Goal: Book appointment/travel/reservation

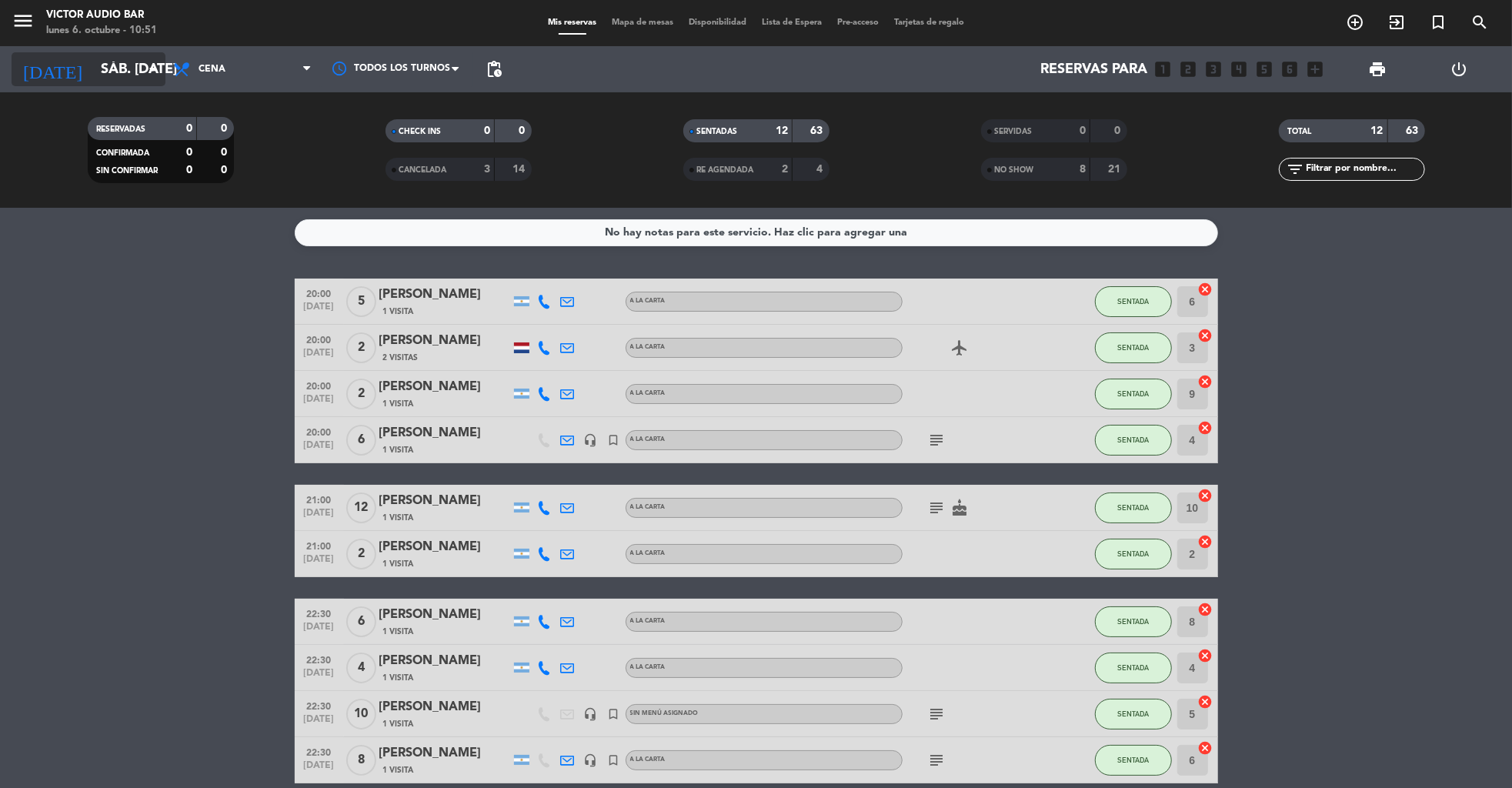
click at [116, 71] on input "sáb. [DATE]" at bounding box center [183, 69] width 180 height 31
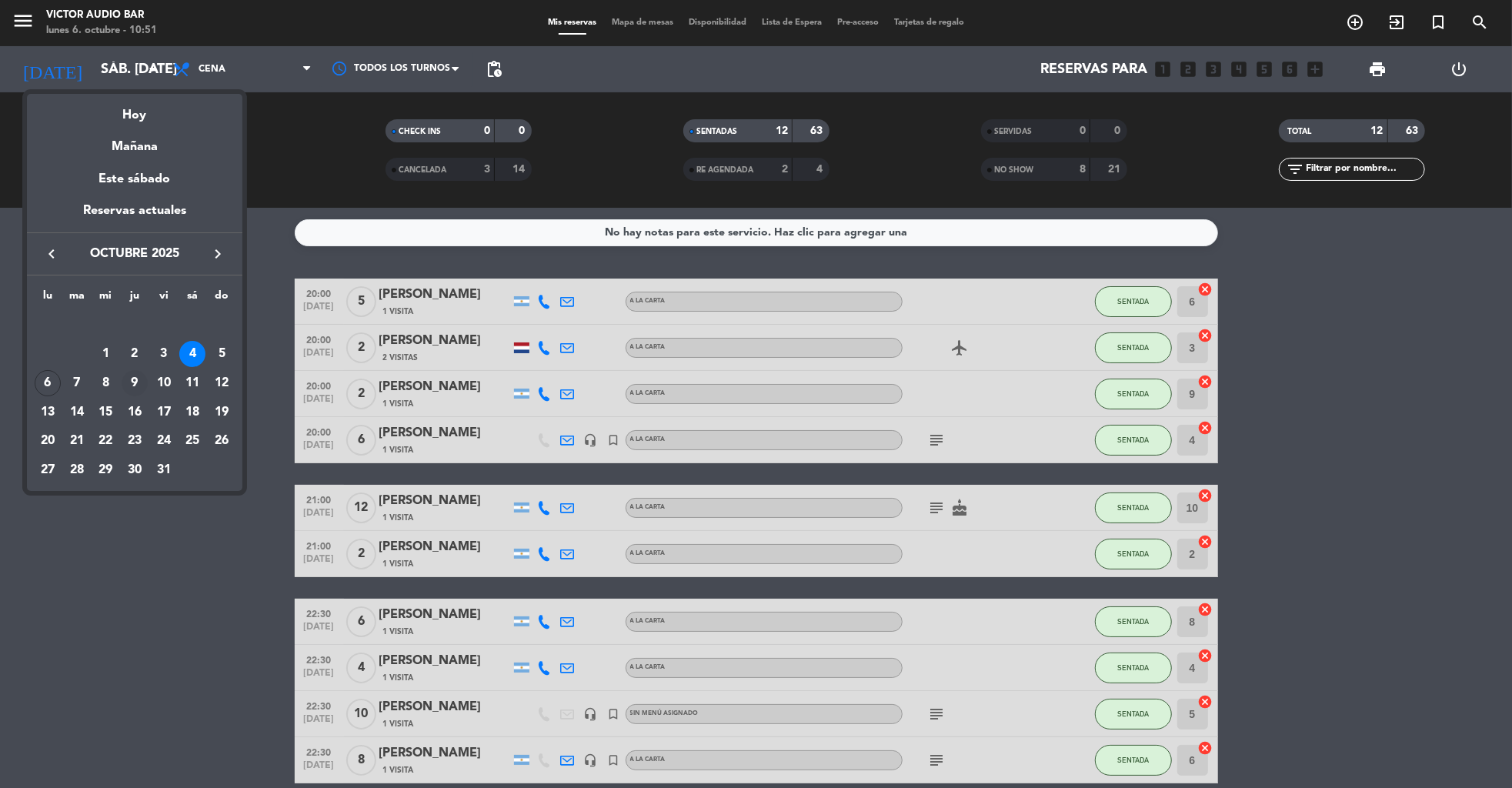
click at [136, 381] on div "9" at bounding box center [134, 382] width 26 height 26
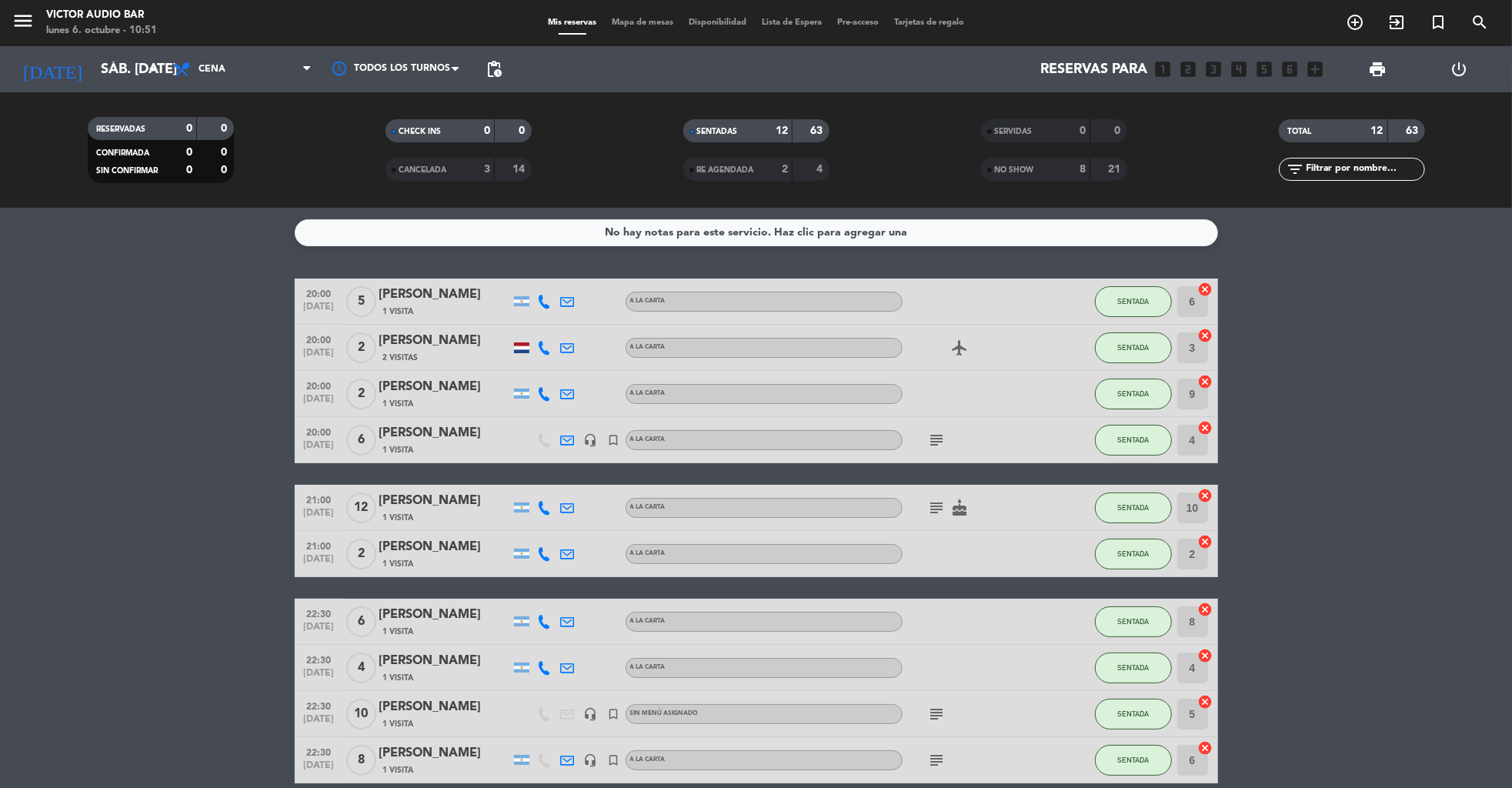
type input "[DEMOGRAPHIC_DATA] [DATE]"
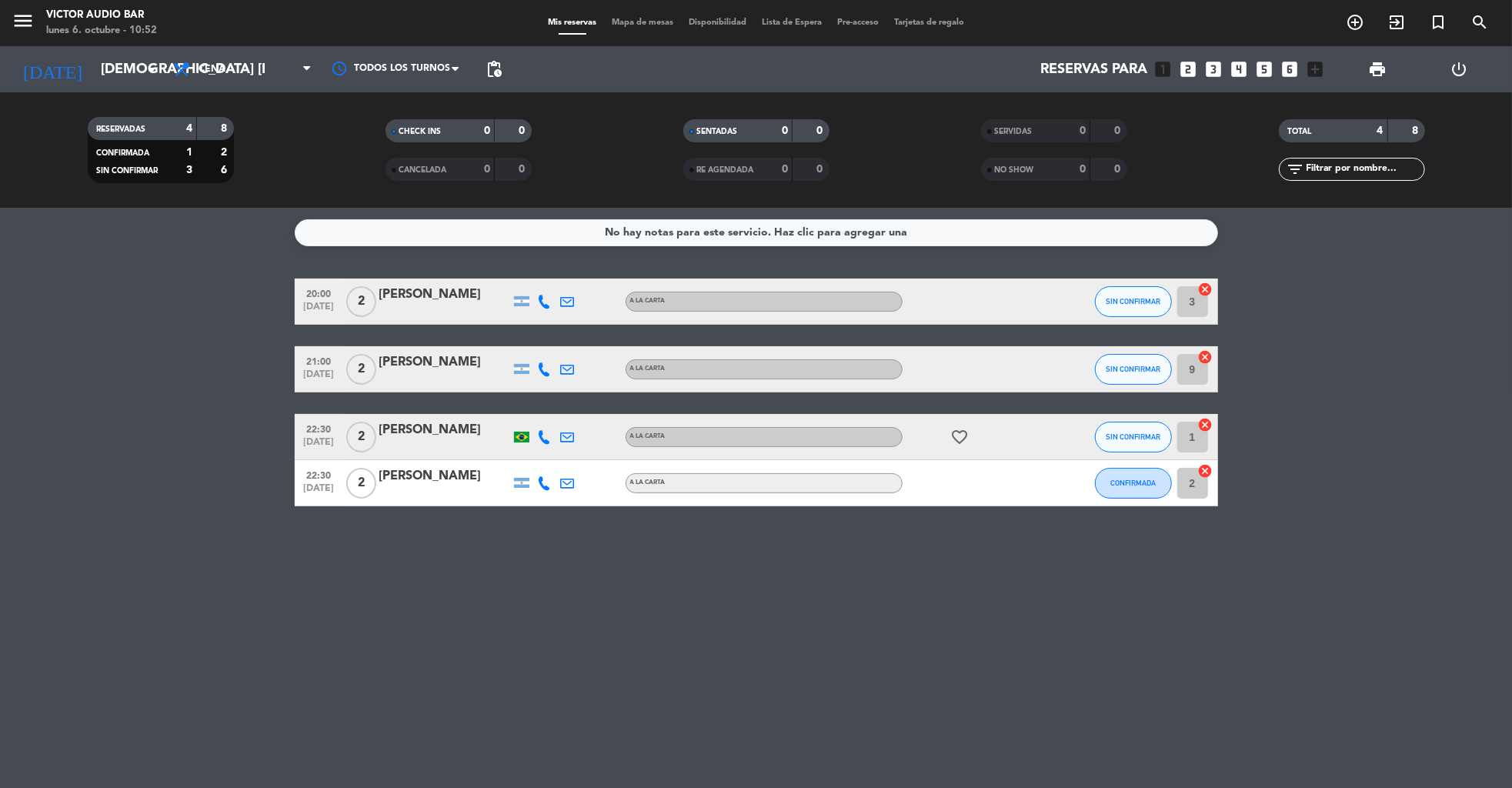
click at [1459, 68] on icon "power_settings_new" at bounding box center [1459, 69] width 19 height 19
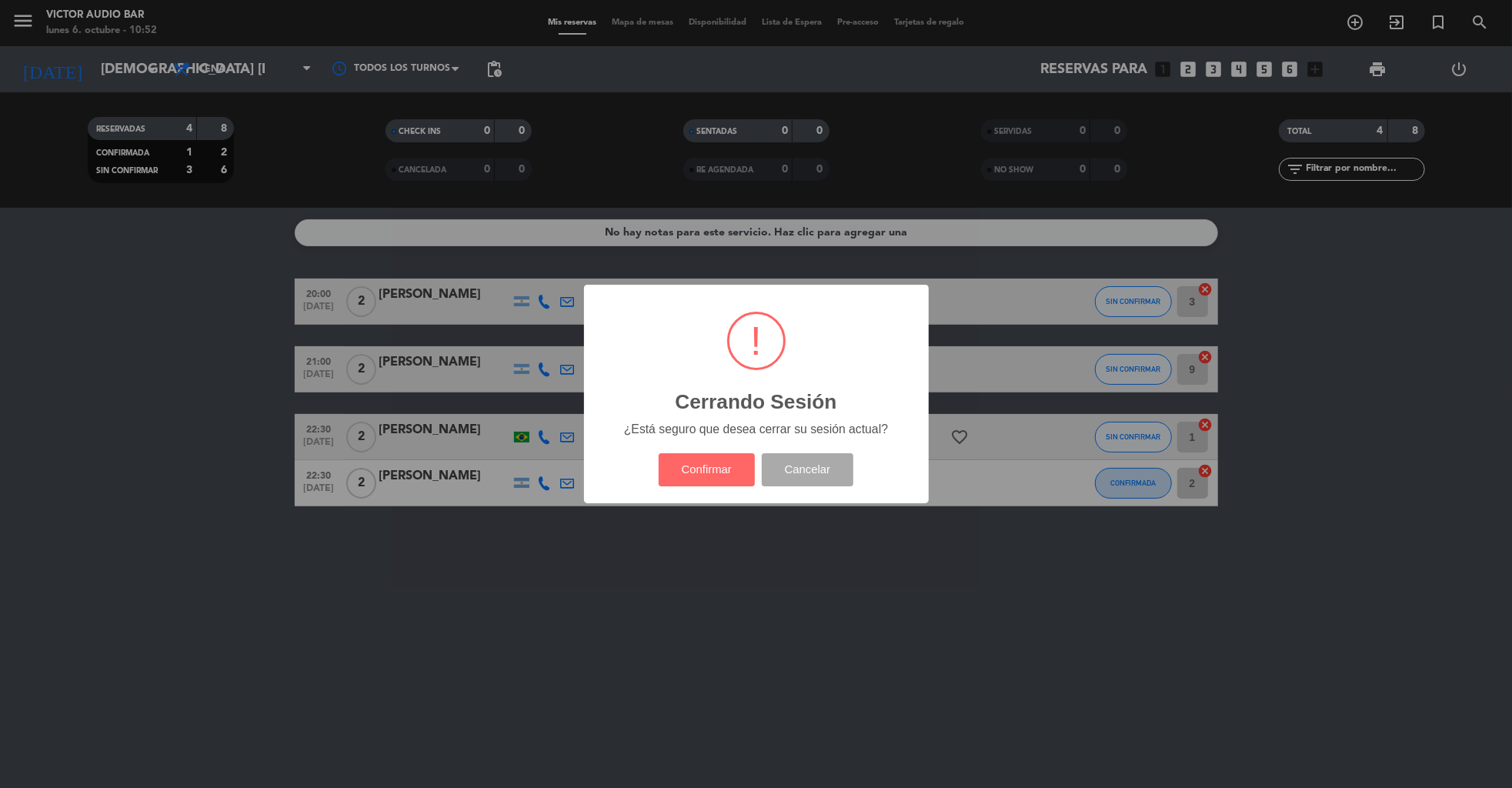
click at [682, 452] on div "Confirmar Cancelar" at bounding box center [755, 470] width 202 height 40
click at [687, 468] on button "Confirmar" at bounding box center [707, 470] width 96 height 33
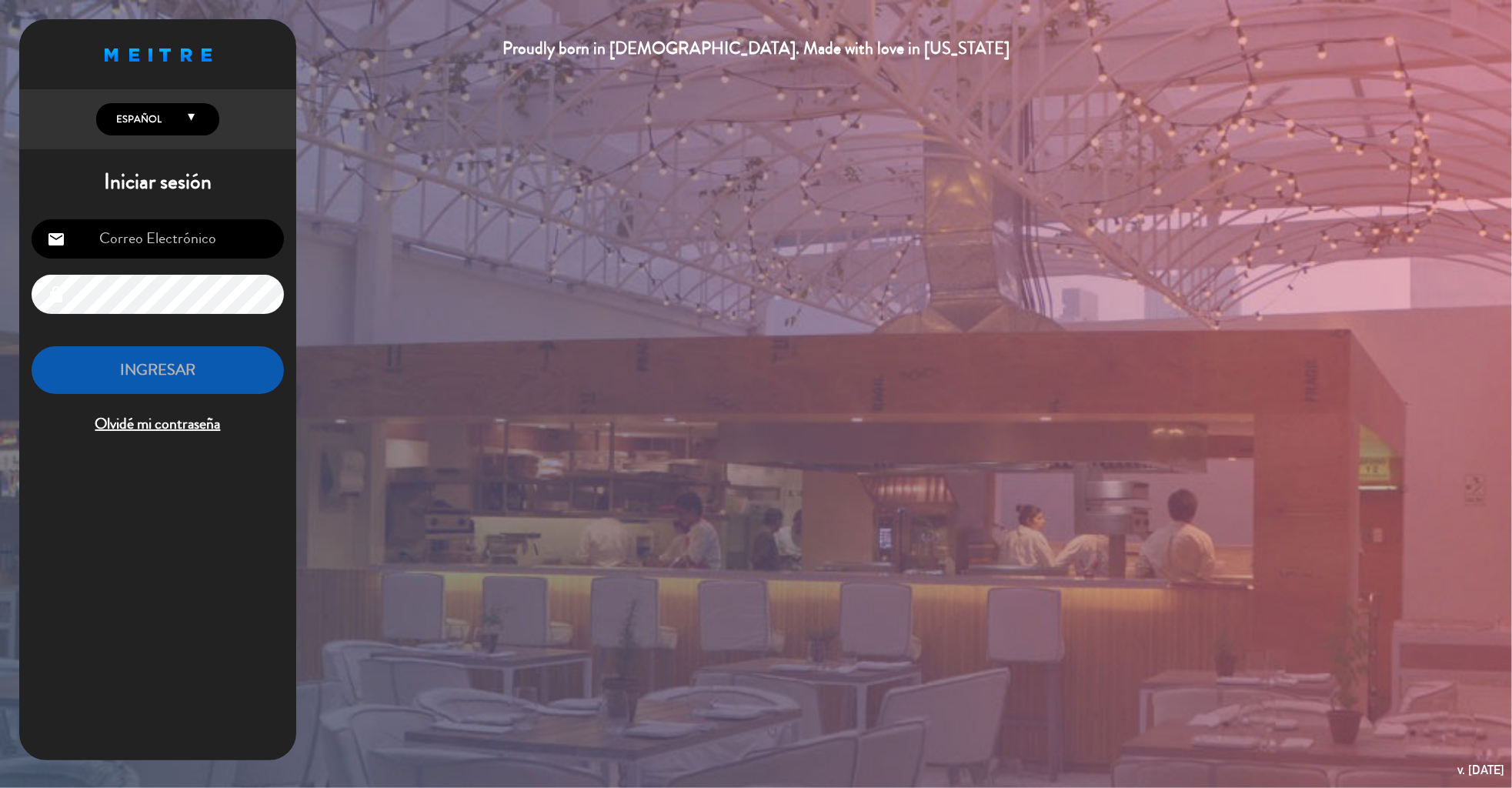
click at [199, 253] on input "email" at bounding box center [157, 239] width 252 height 39
type input "[EMAIL_ADDRESS][DOMAIN_NAME]"
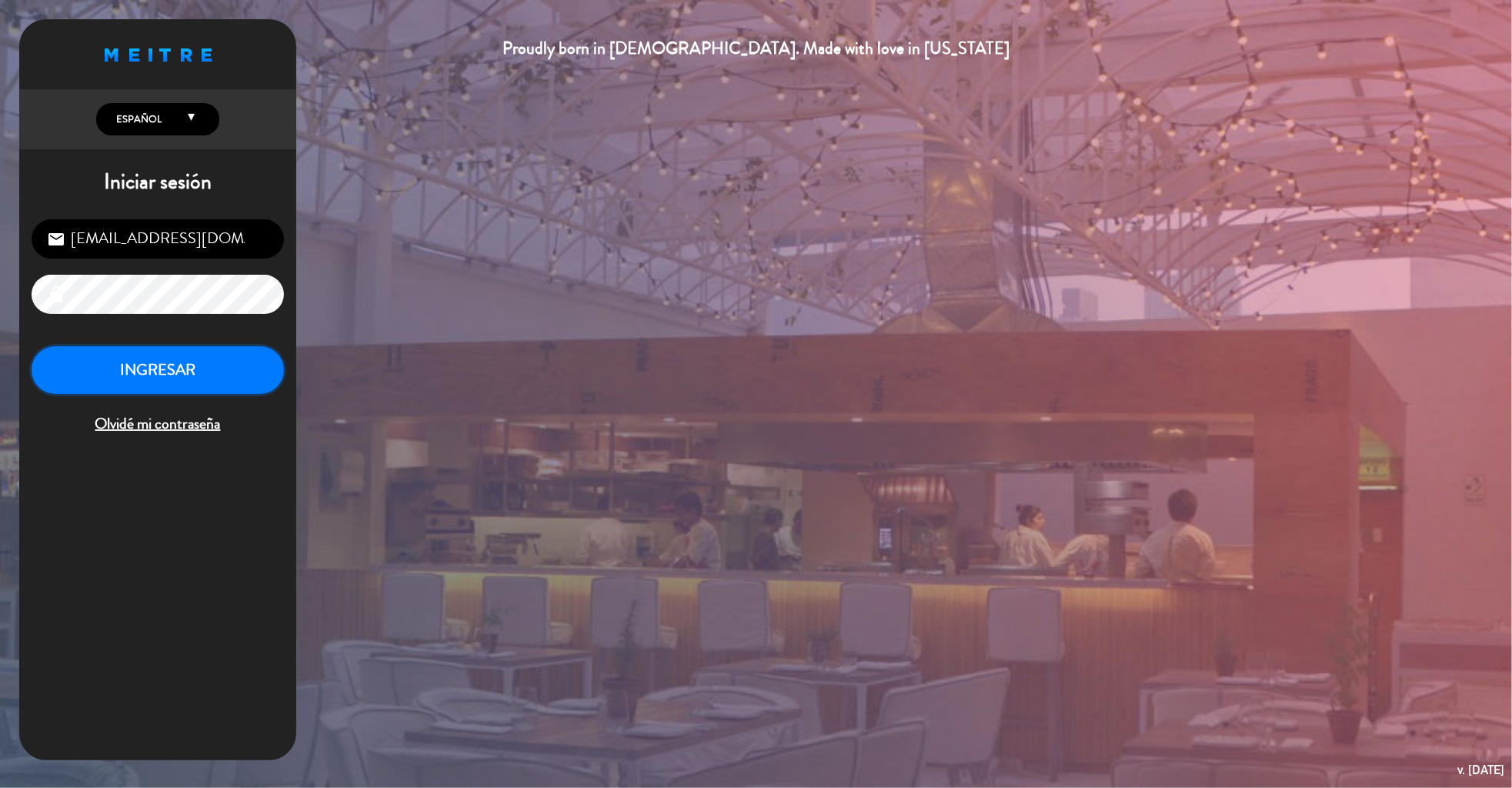
click at [180, 381] on button "INGRESAR" at bounding box center [157, 370] width 252 height 49
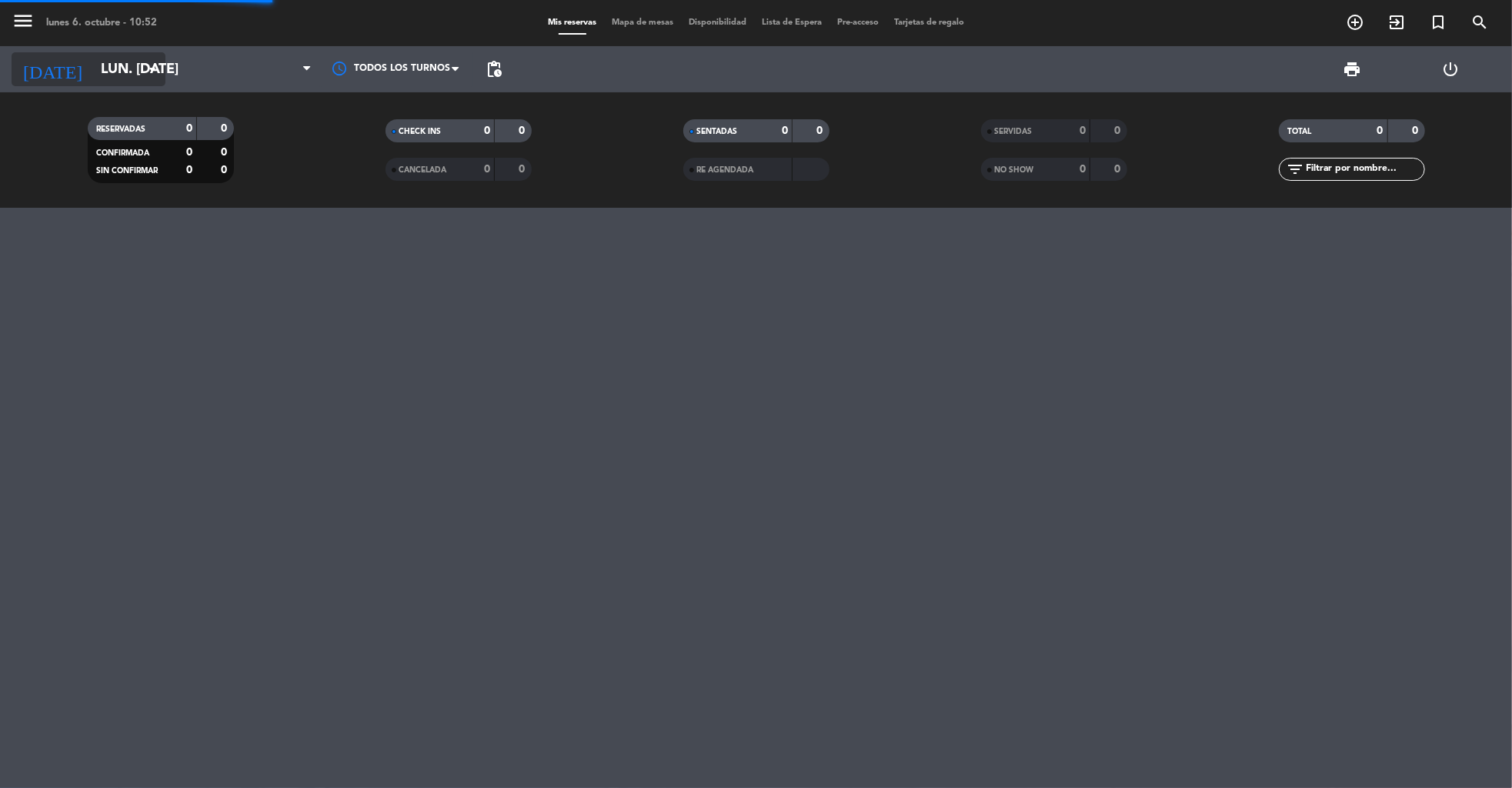
click at [107, 81] on input "lun. [DATE]" at bounding box center [183, 69] width 180 height 31
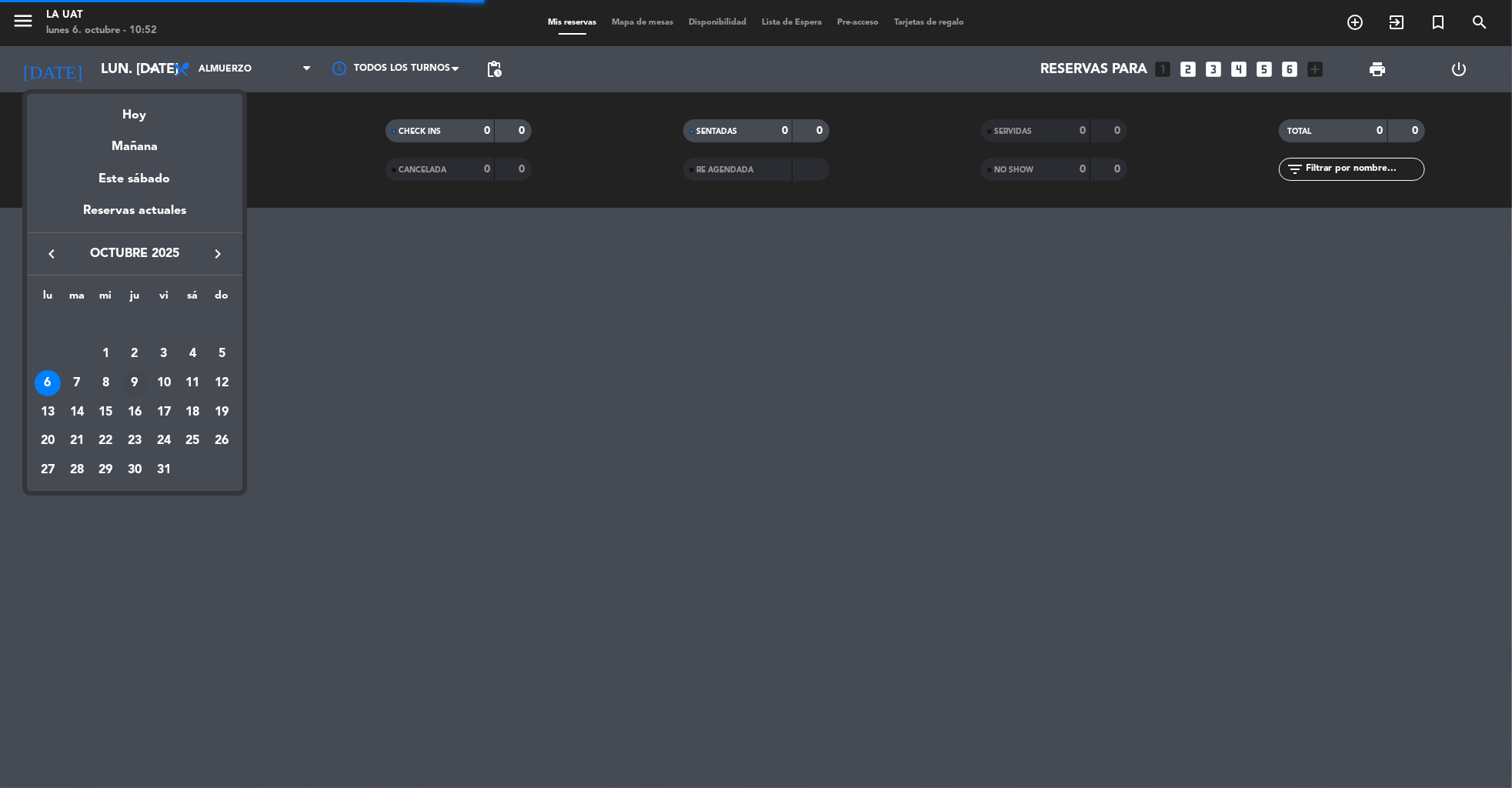
click at [139, 377] on div "9" at bounding box center [134, 382] width 26 height 26
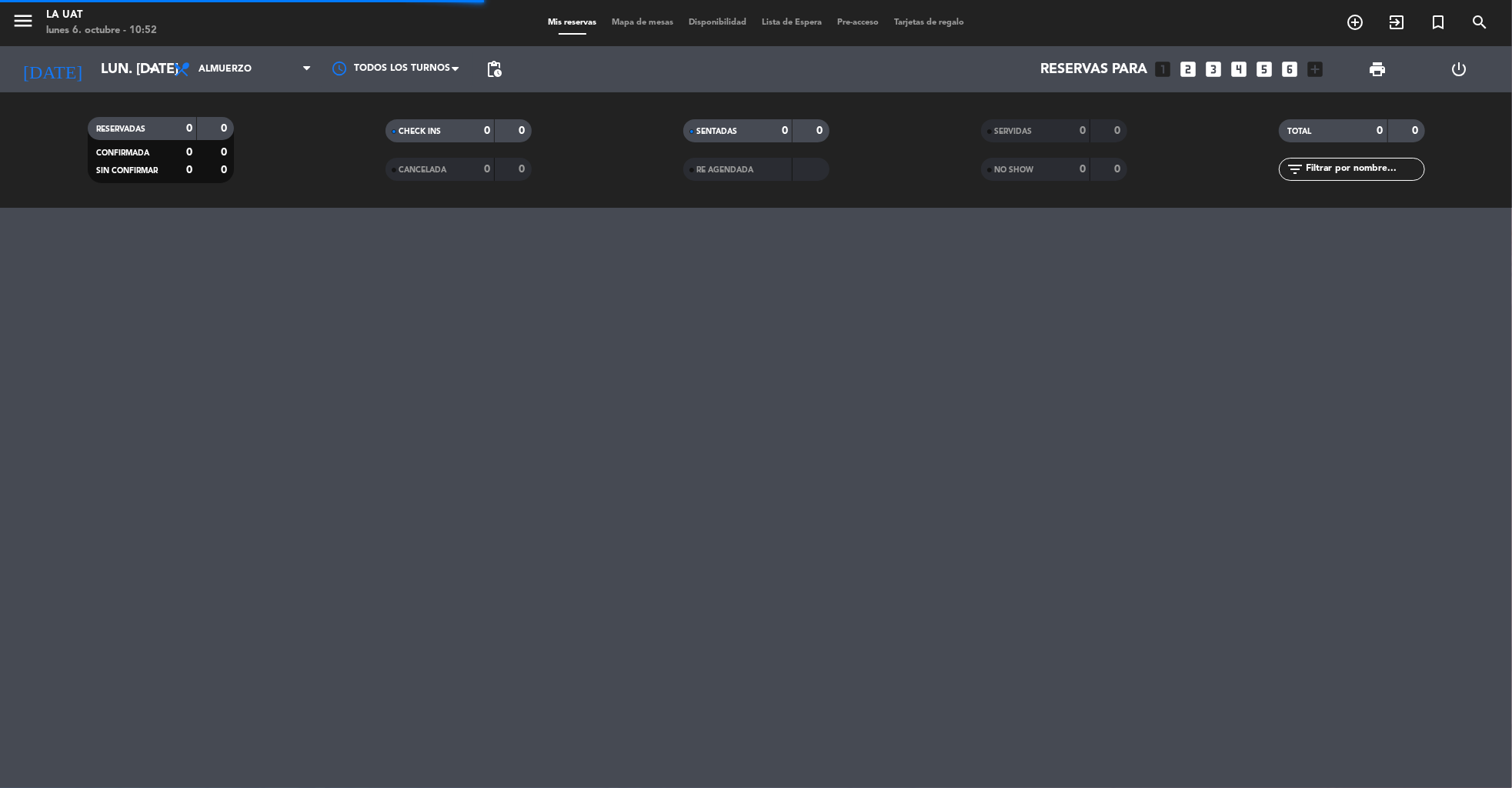
type input "[DEMOGRAPHIC_DATA] [DATE]"
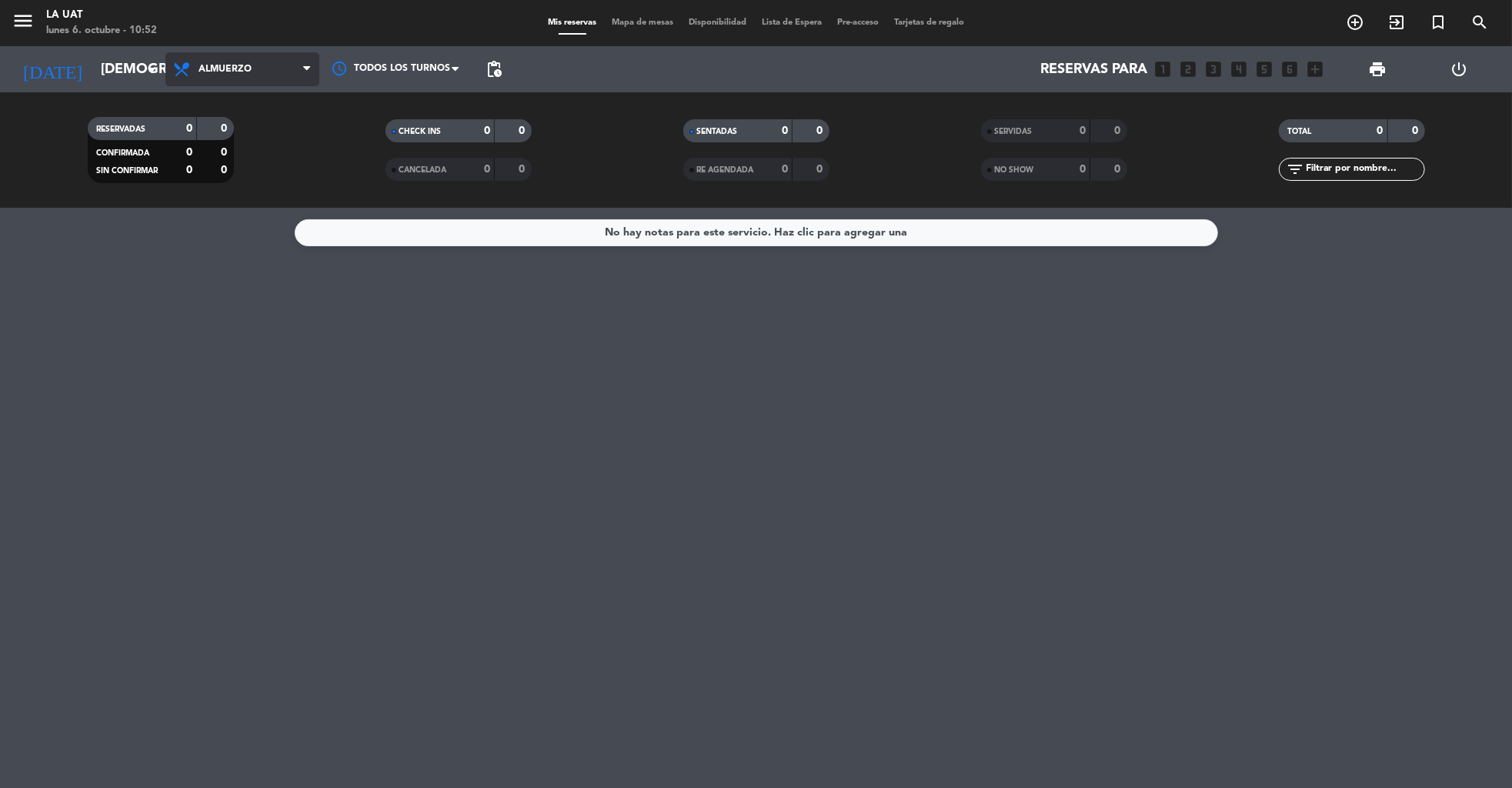
click at [239, 64] on span "Almuerzo" at bounding box center [225, 69] width 53 height 11
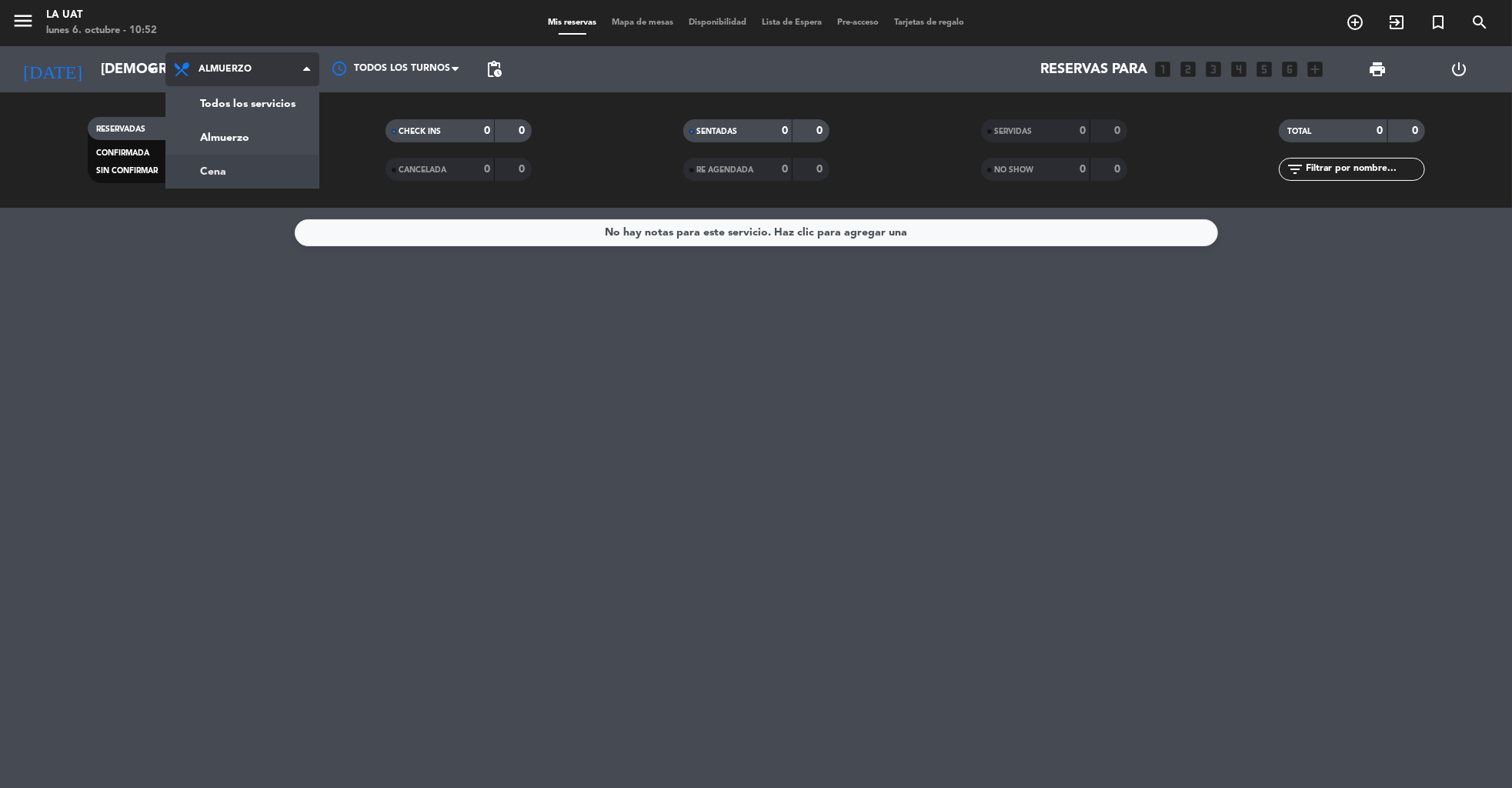
click at [222, 173] on div "menu La Uat lunes 6. octubre - 10:52 Mis reservas Mapa de mesas Disponibilidad …" at bounding box center [756, 104] width 1512 height 208
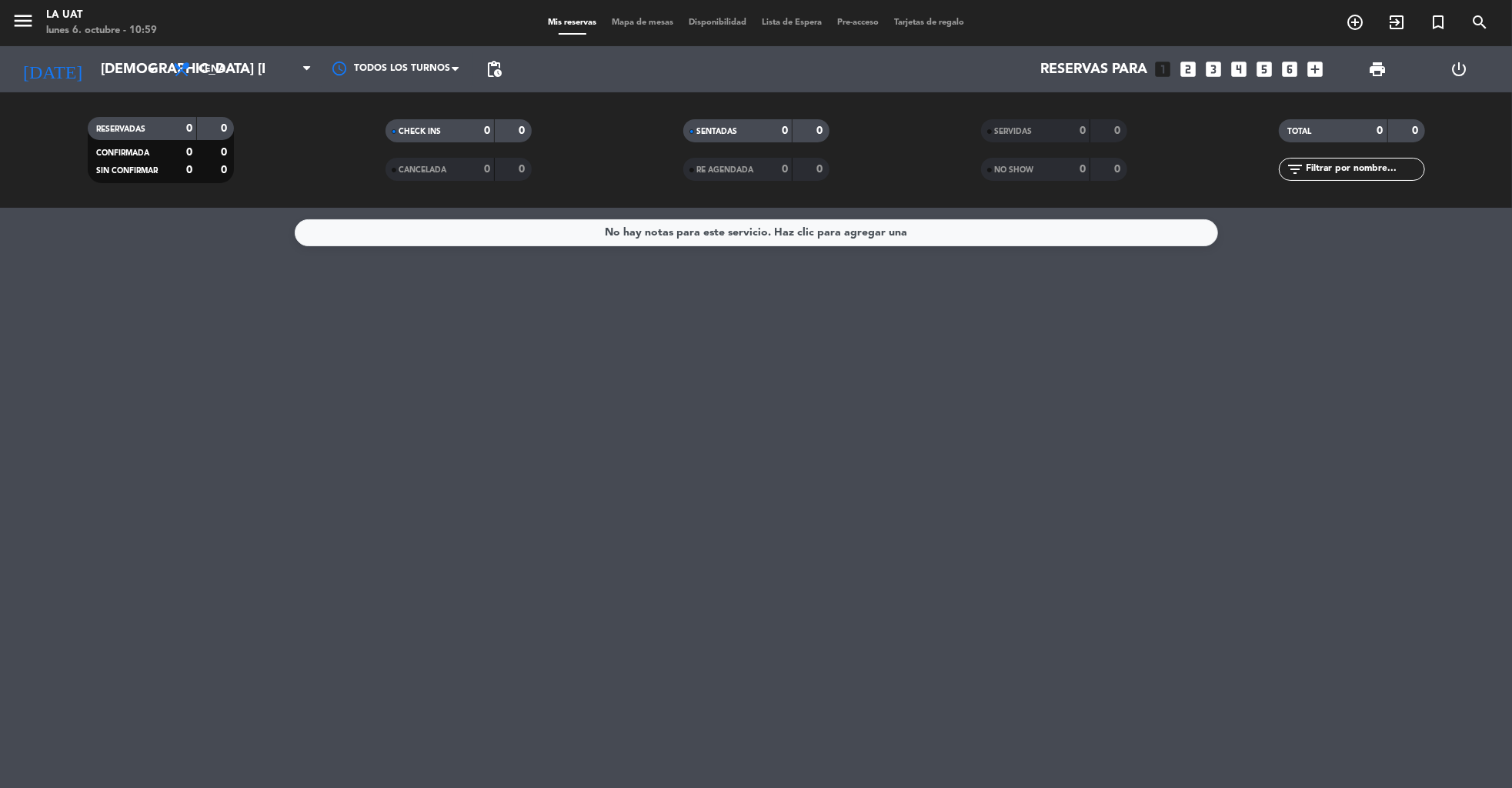
click at [1455, 64] on icon "power_settings_new" at bounding box center [1459, 69] width 19 height 19
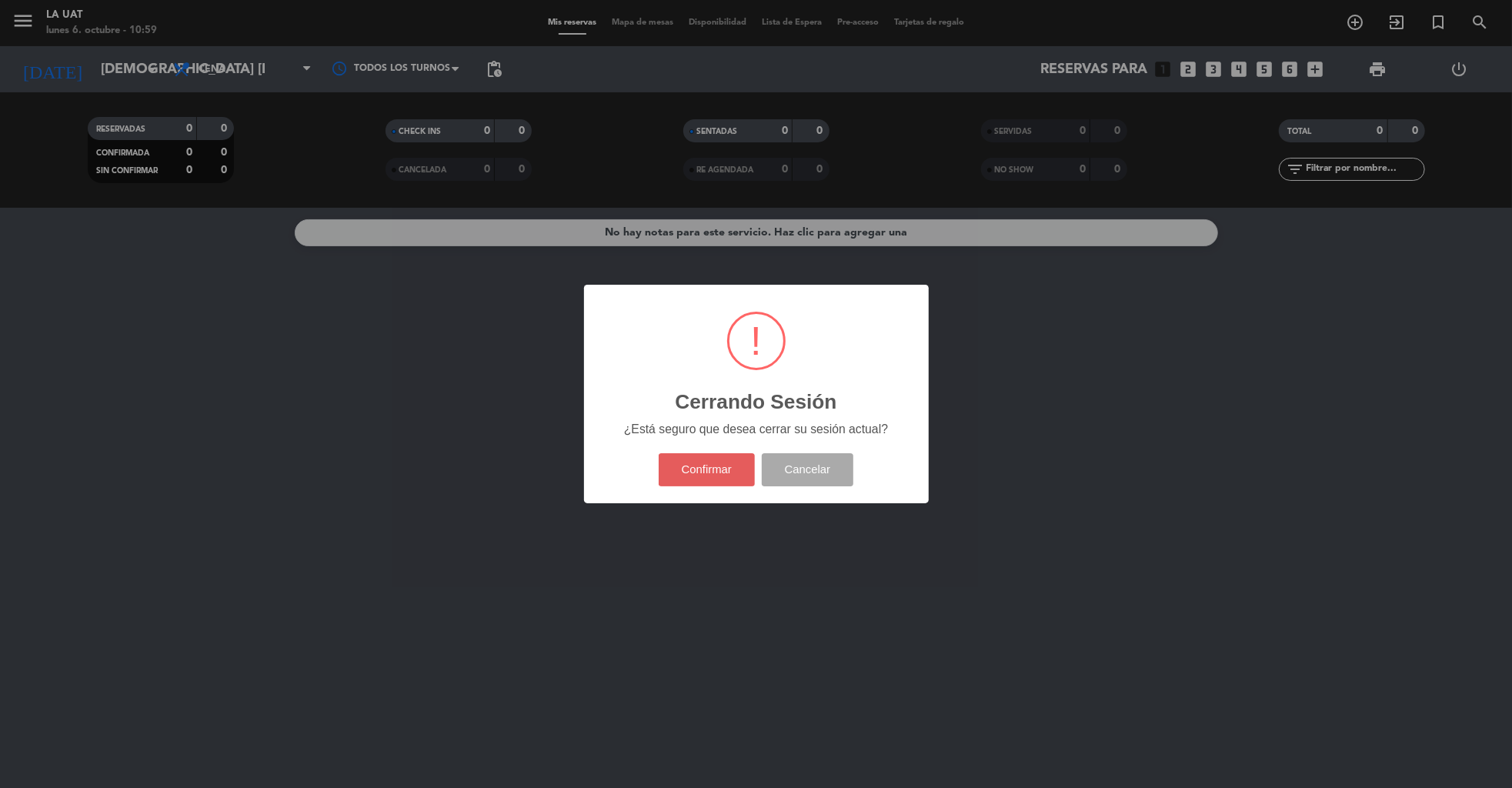
click at [692, 463] on button "Confirmar" at bounding box center [707, 470] width 96 height 33
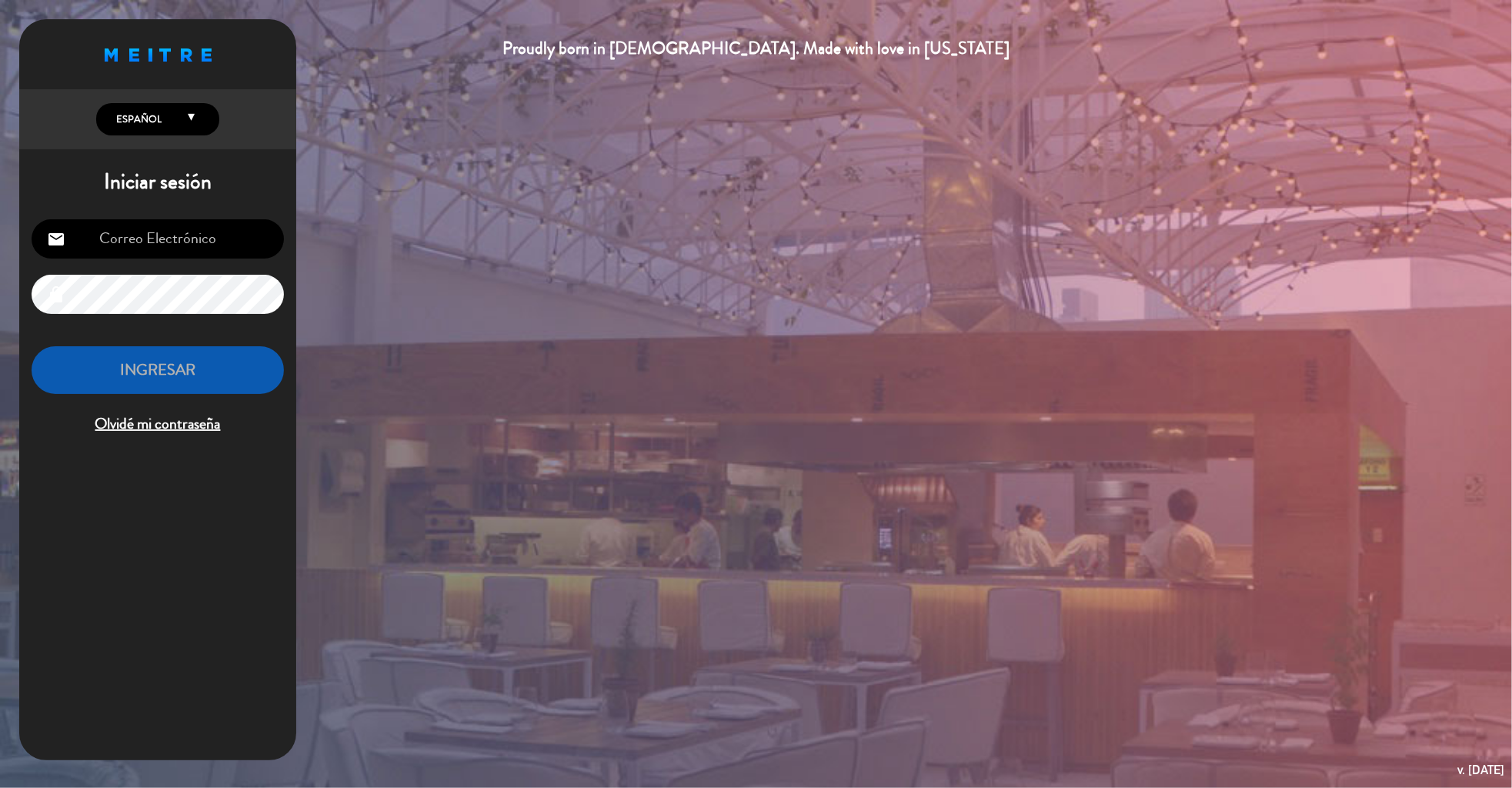
click at [157, 253] on input "email" at bounding box center [157, 239] width 252 height 39
type input "[EMAIL_ADDRESS][DOMAIN_NAME]"
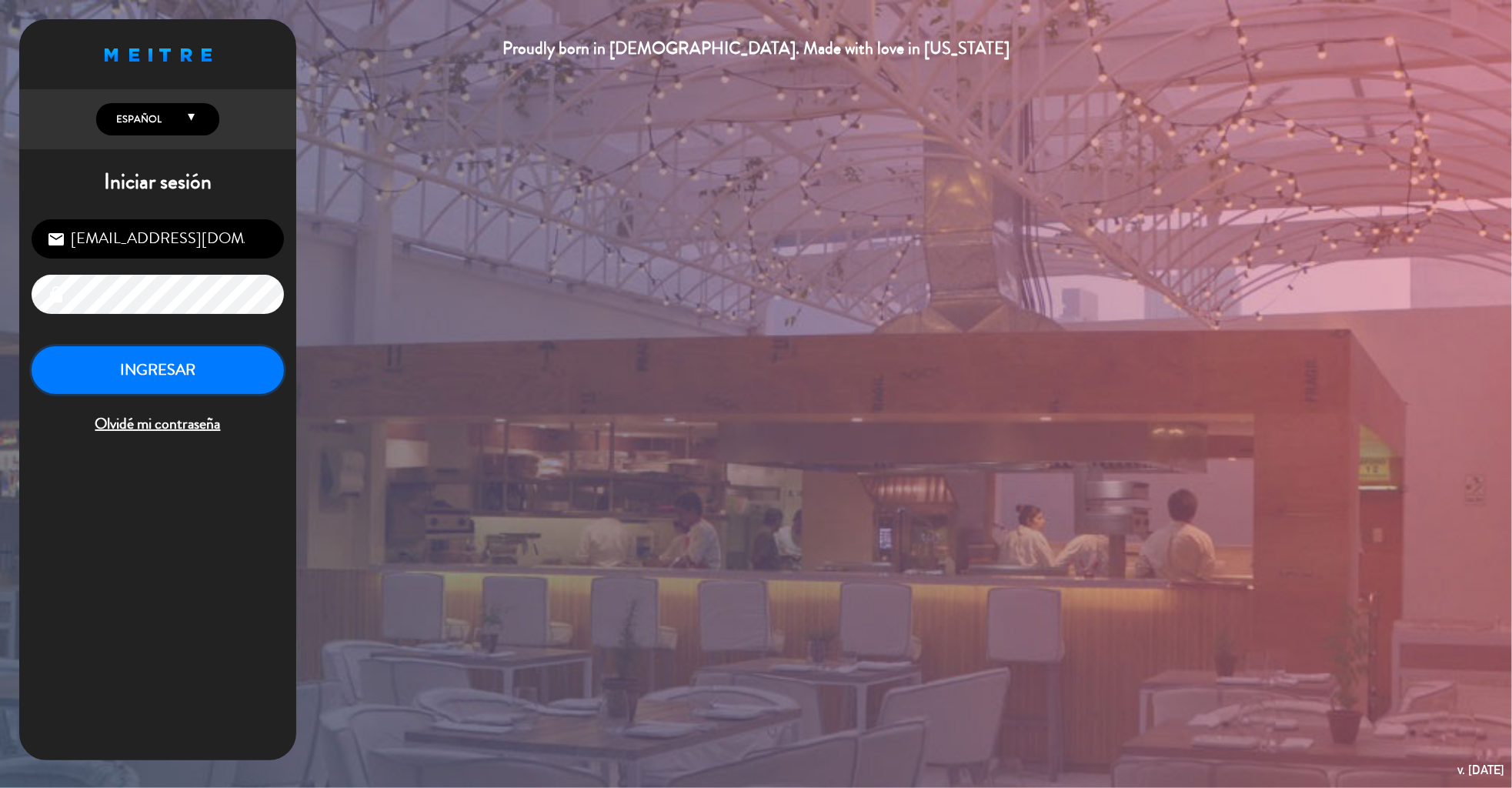
click at [188, 368] on button "INGRESAR" at bounding box center [157, 370] width 252 height 49
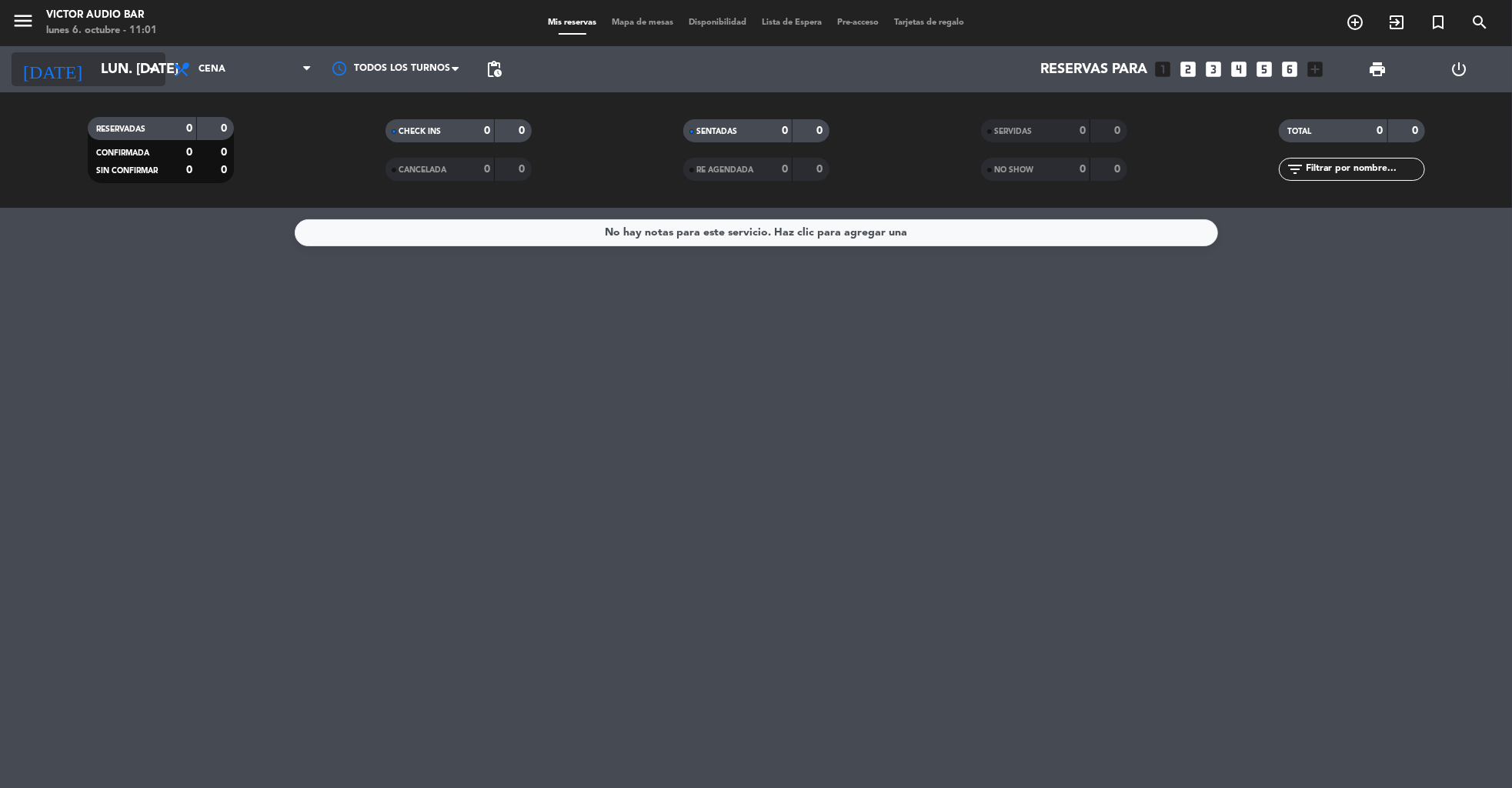
click at [124, 62] on input "lun. [DATE]" at bounding box center [183, 69] width 180 height 31
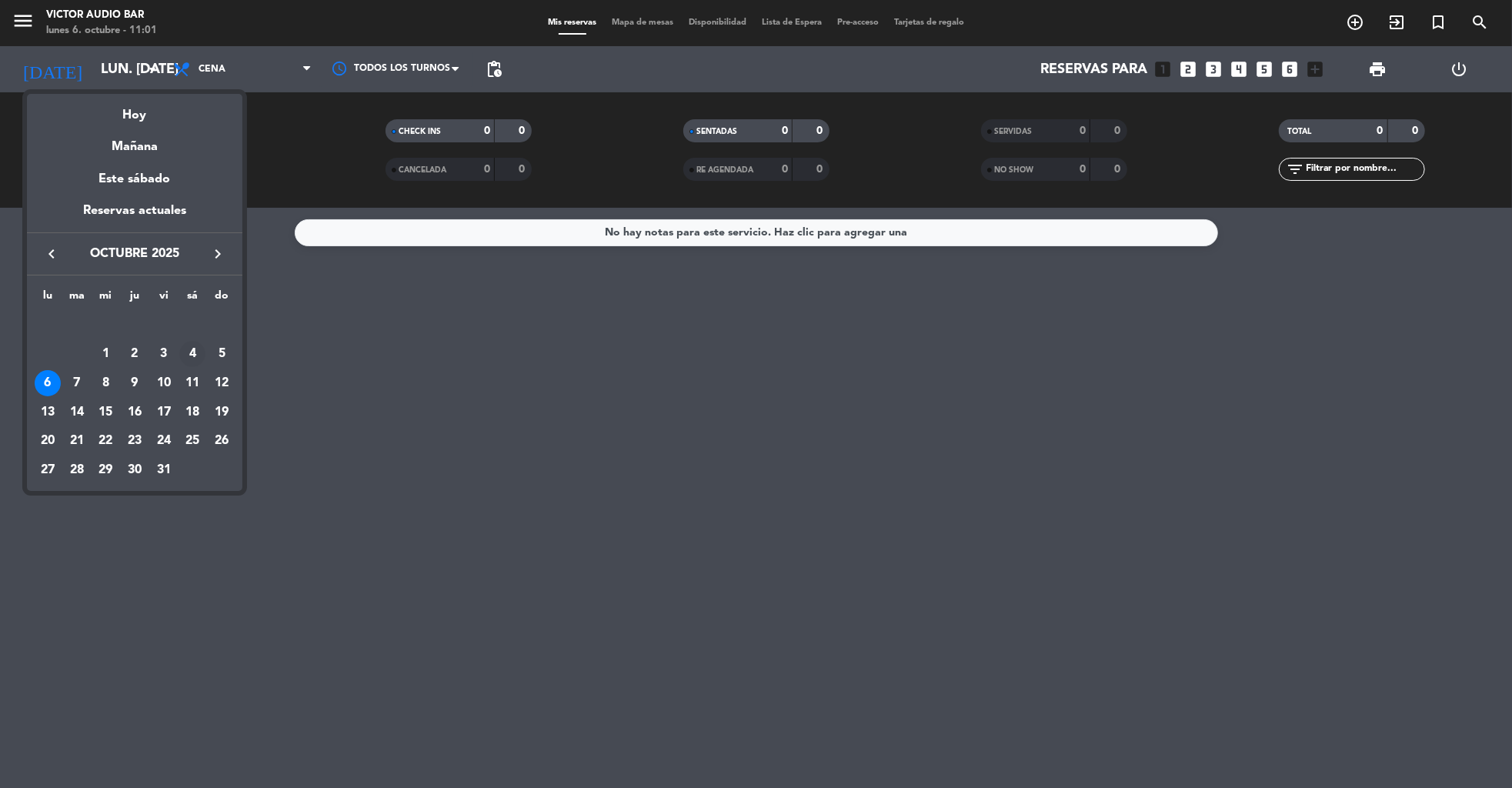
click at [186, 344] on div "4" at bounding box center [192, 353] width 26 height 26
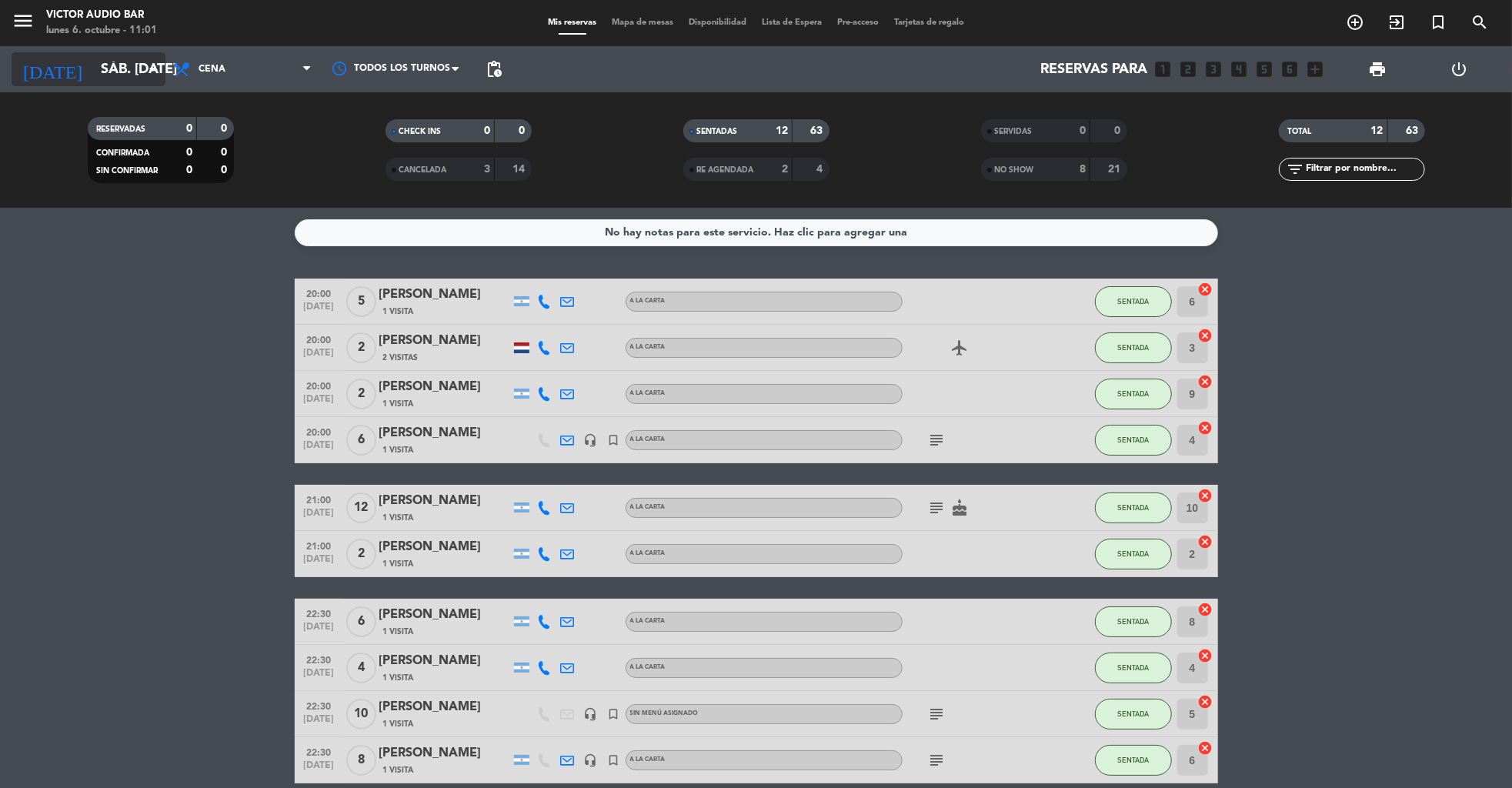
click at [113, 66] on input "sáb. [DATE]" at bounding box center [183, 69] width 180 height 31
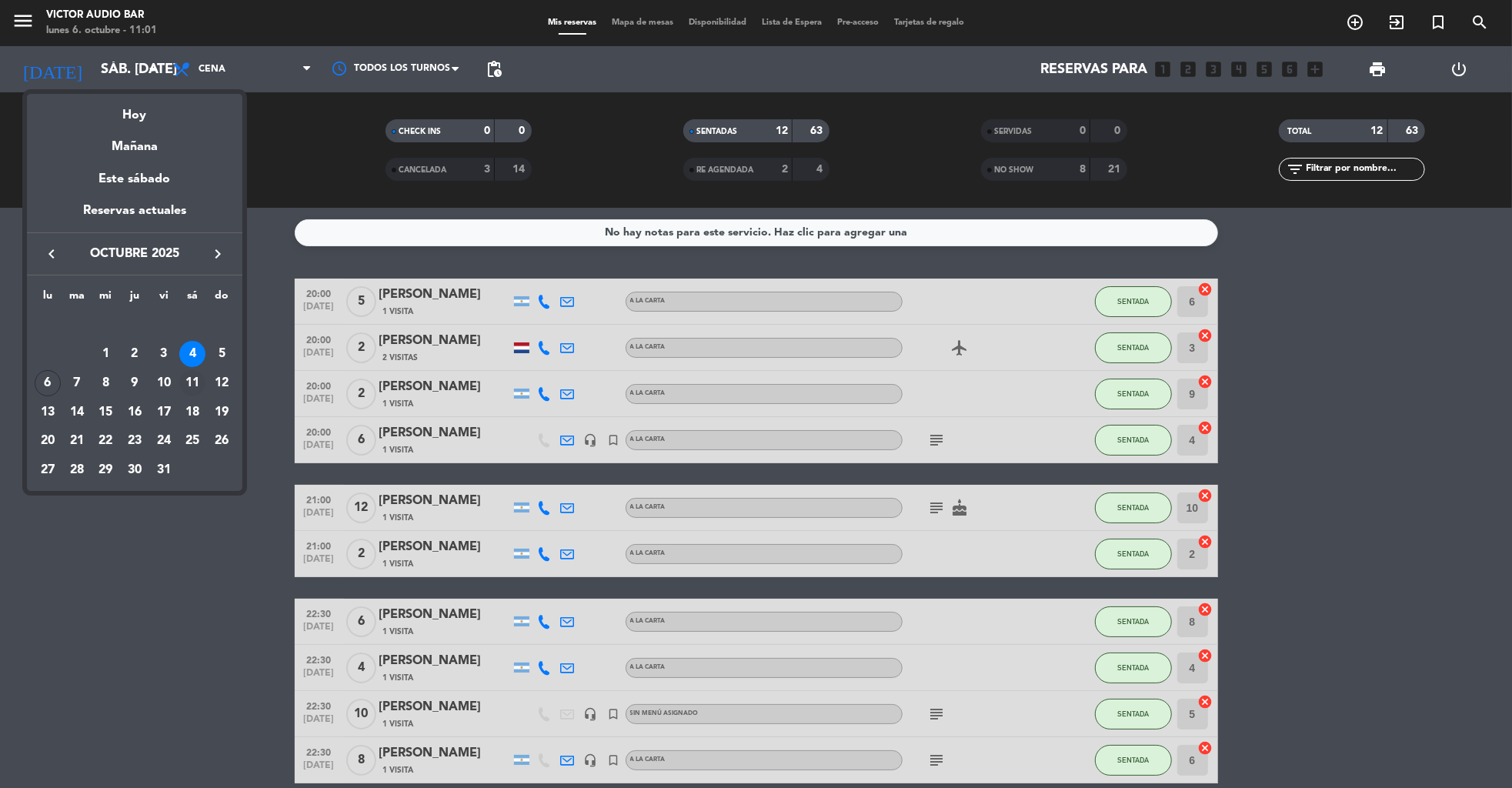
click at [186, 378] on div "11" at bounding box center [192, 382] width 26 height 26
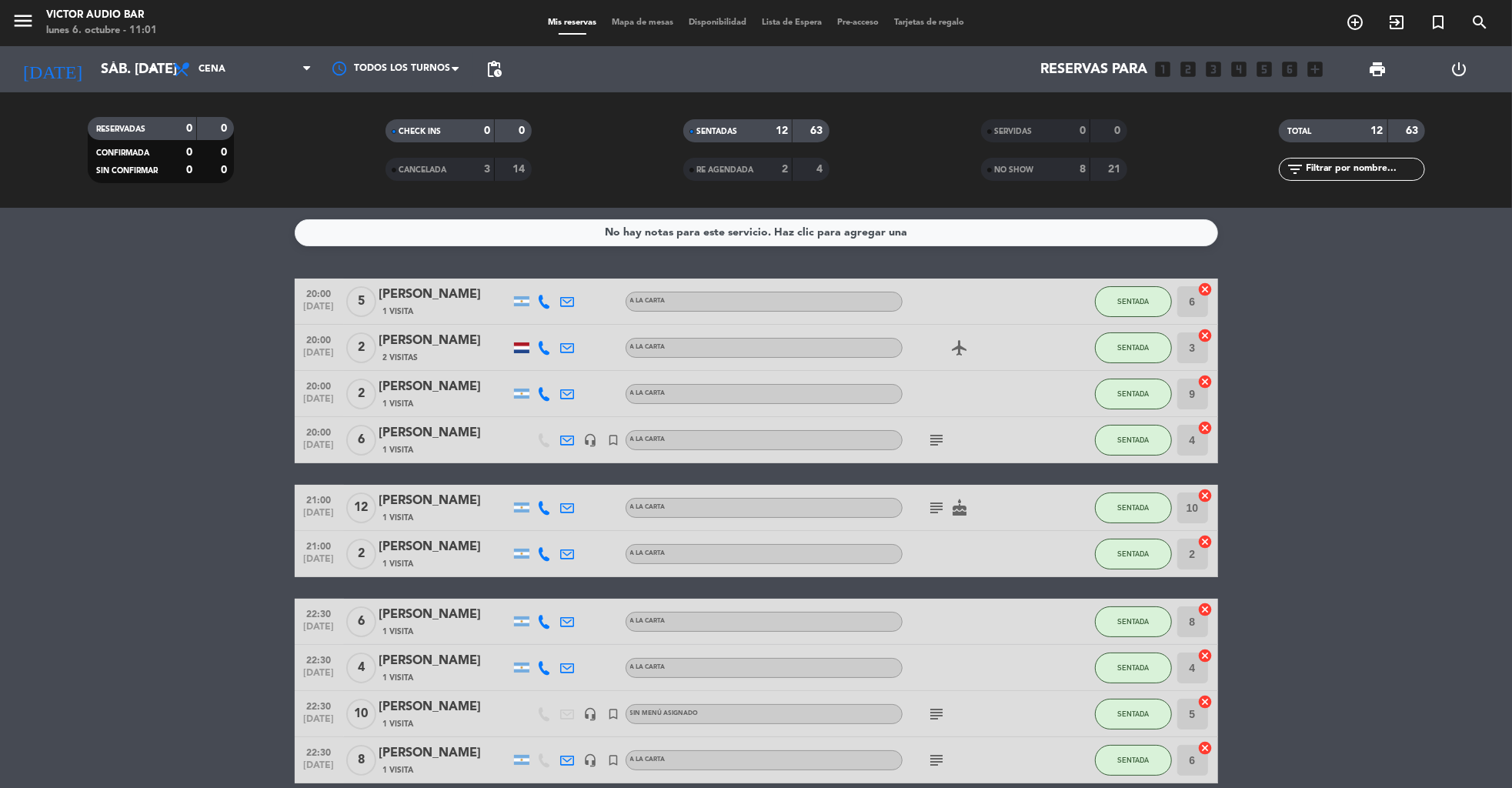
type input "sáb. [DATE]"
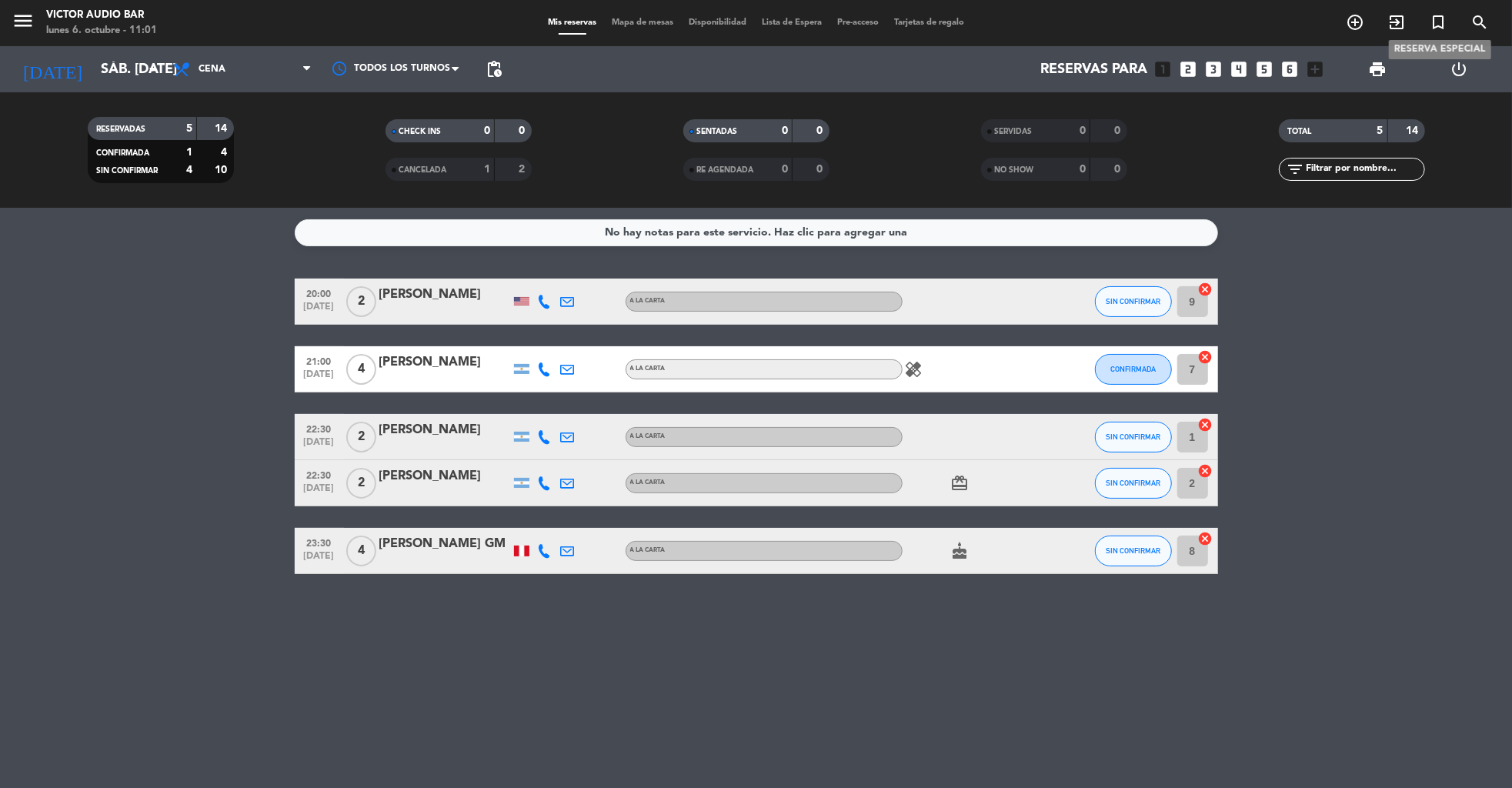
click at [1436, 25] on icon "turned_in_not" at bounding box center [1437, 22] width 19 height 19
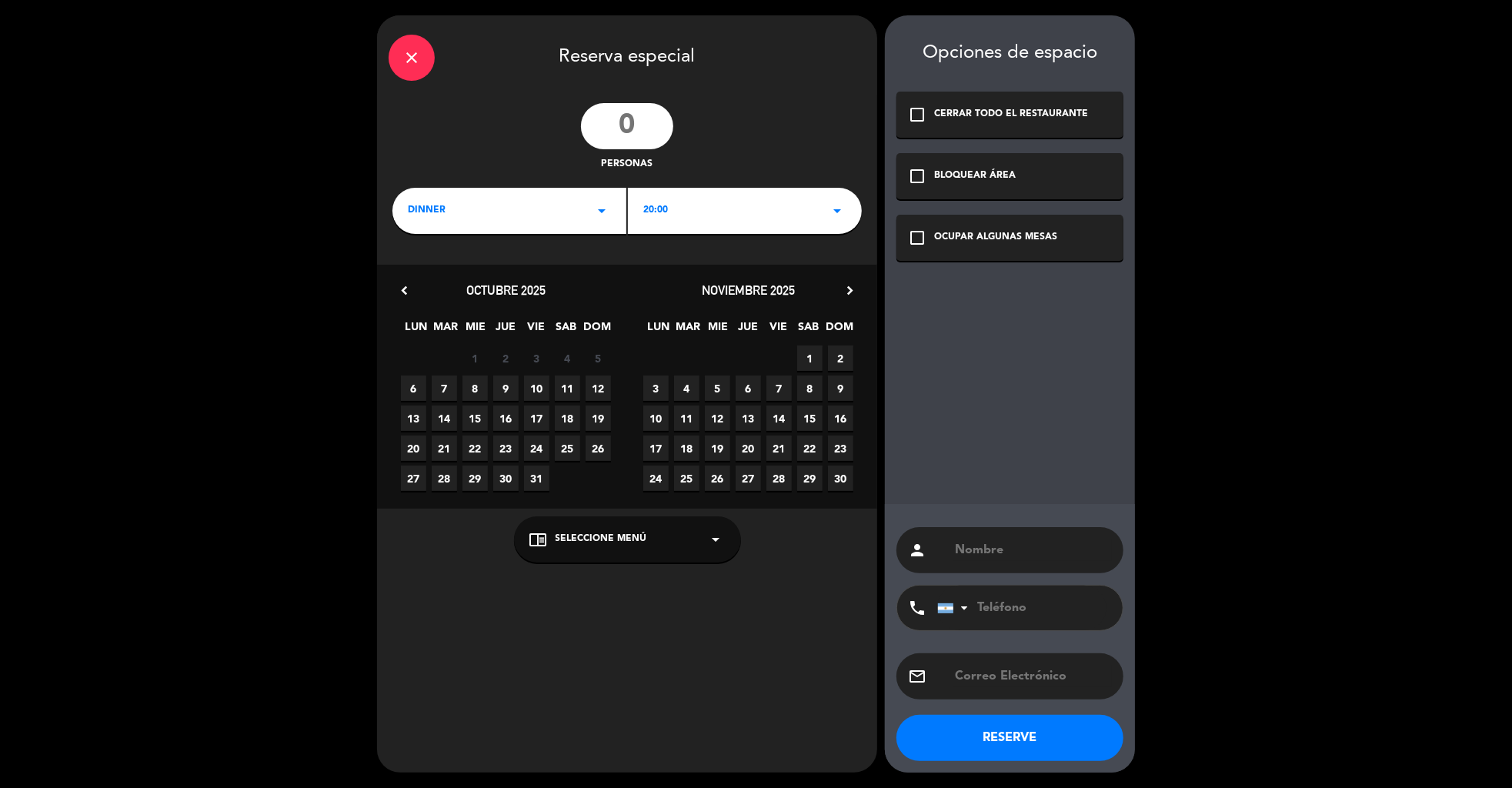
click at [618, 118] on input "number" at bounding box center [627, 126] width 92 height 46
type input "4"
click at [998, 540] on input "text" at bounding box center [1032, 551] width 158 height 21
paste input "Cintia [PERSON_NAME]"
type input "Cintia [PERSON_NAME]"
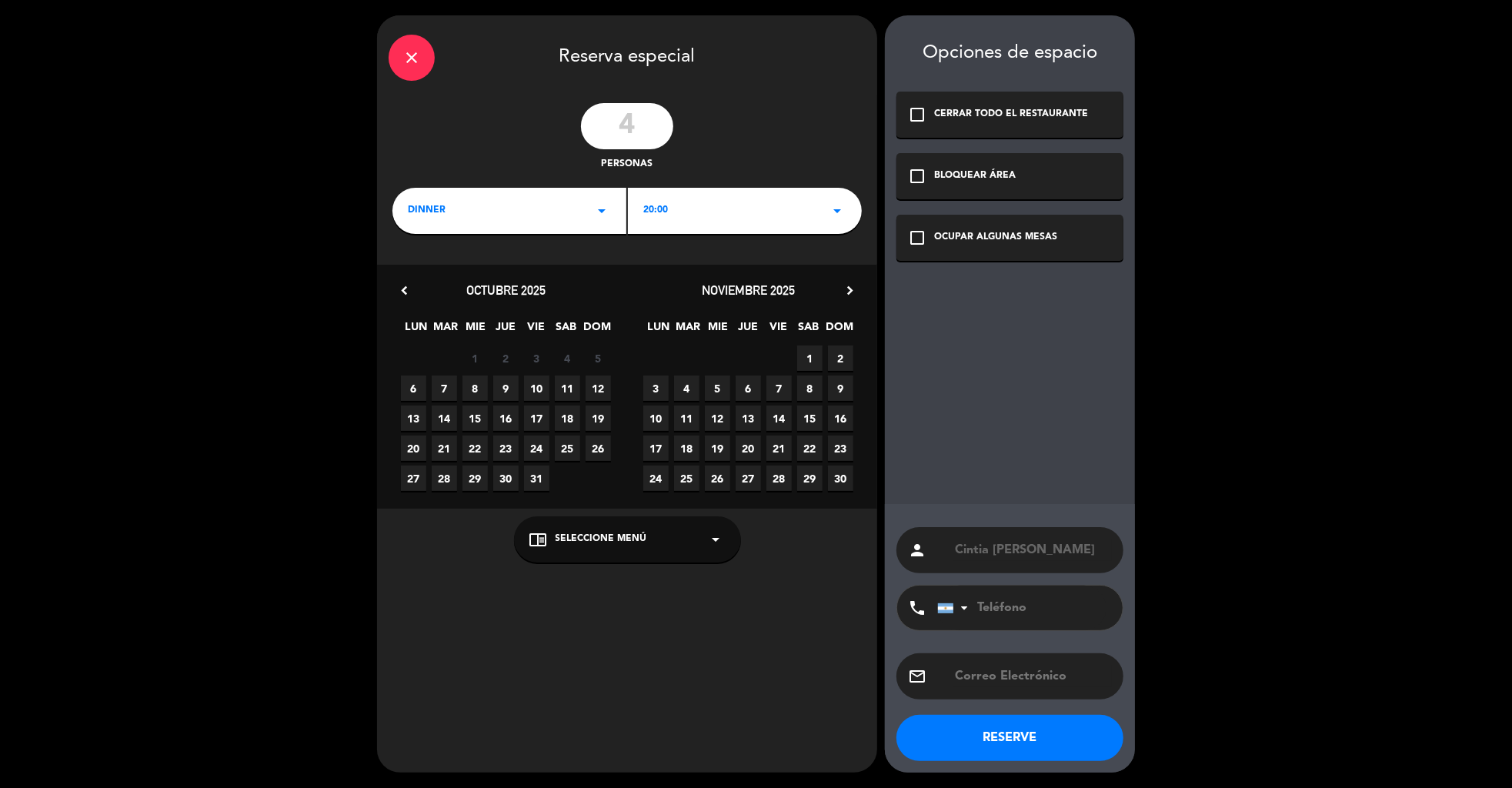
click at [1003, 251] on div "check_box_outline_blank OCUPAR ALGUNAS MESAS" at bounding box center [1009, 237] width 227 height 46
click at [666, 228] on div "20:00 arrow_drop_down" at bounding box center [744, 211] width 234 height 46
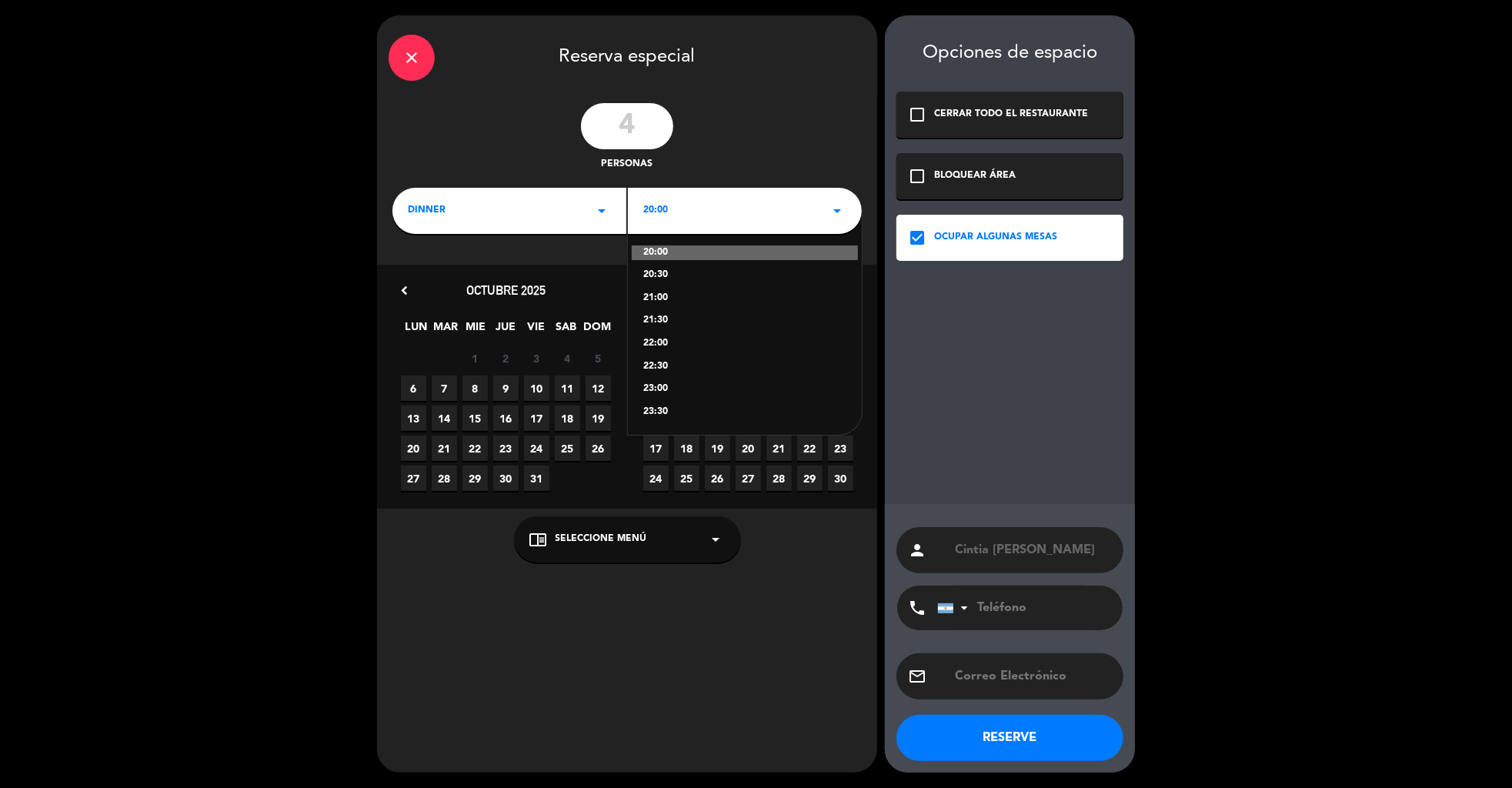
click at [659, 295] on div "21:00" at bounding box center [744, 298] width 203 height 15
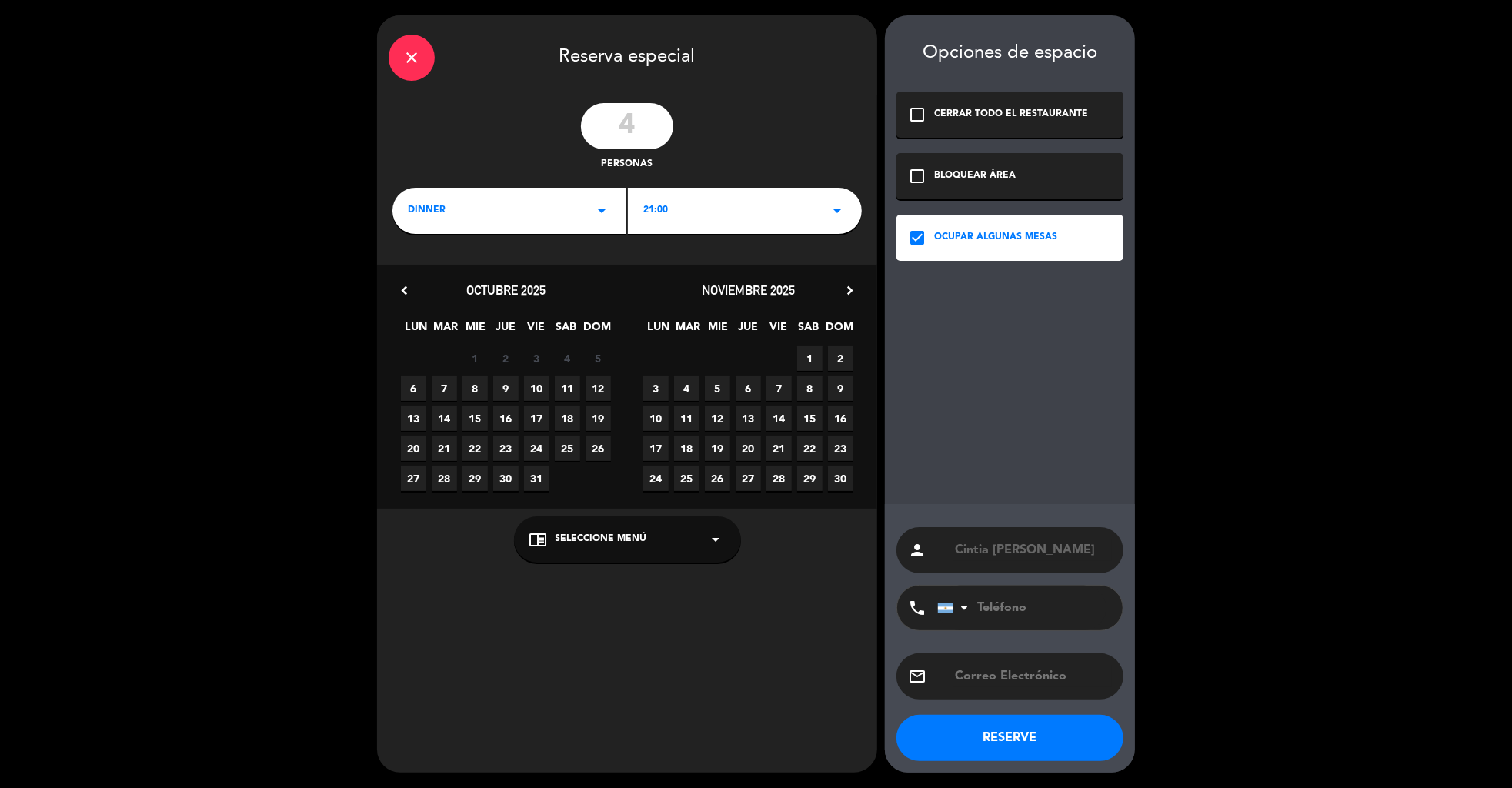
click at [563, 382] on span "11" at bounding box center [567, 388] width 26 height 26
click at [641, 535] on span "Seleccione Menú" at bounding box center [601, 539] width 92 height 15
click at [546, 499] on div "A LA CARTA" at bounding box center [627, 502] width 196 height 15
click at [991, 675] on input "text" at bounding box center [1032, 677] width 158 height 21
paste input "[EMAIL_ADDRESS][DOMAIN_NAME]"
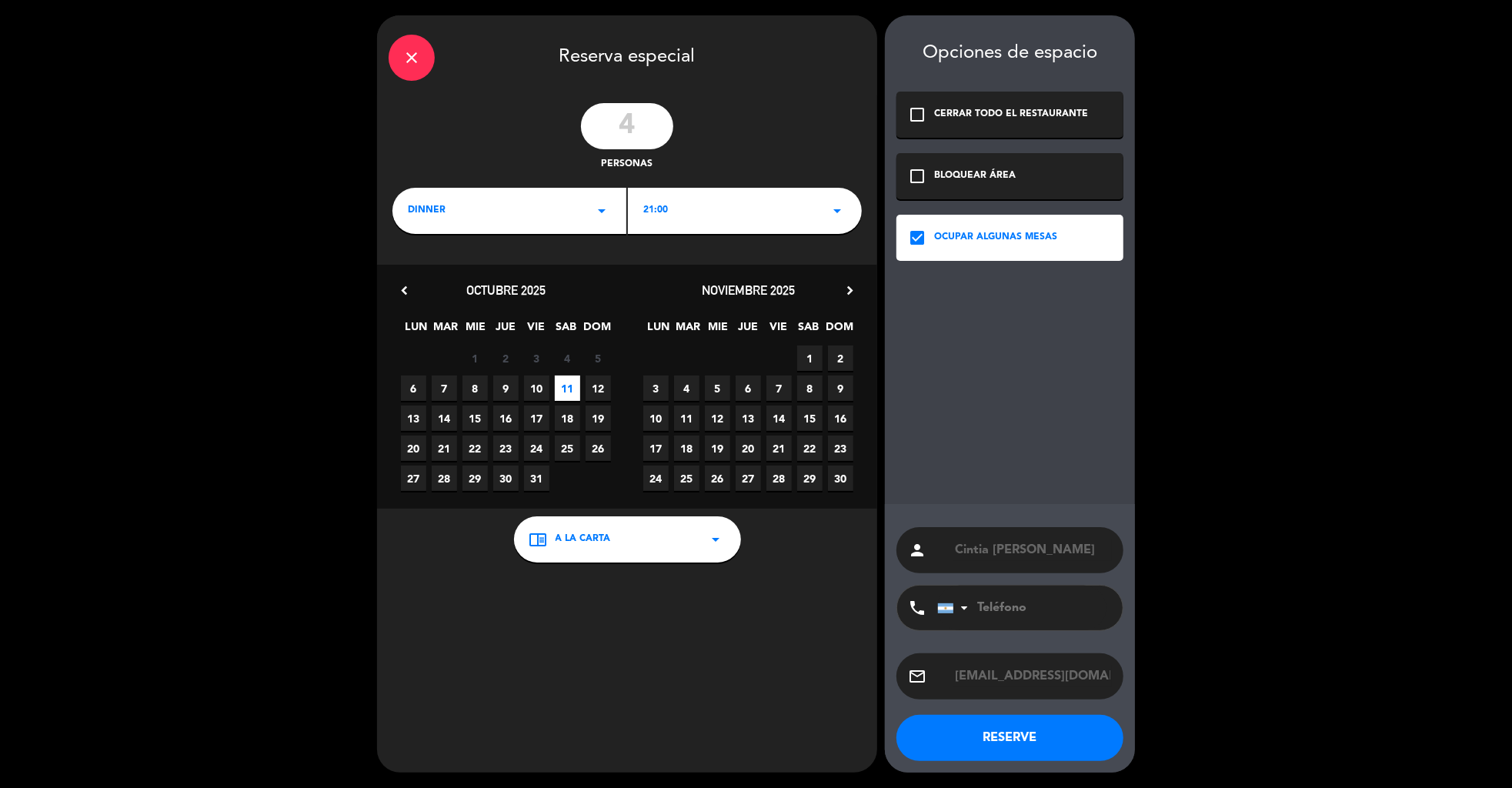
type input "[EMAIL_ADDRESS][DOMAIN_NAME]"
click at [1014, 743] on button "RESERVE" at bounding box center [1009, 738] width 227 height 46
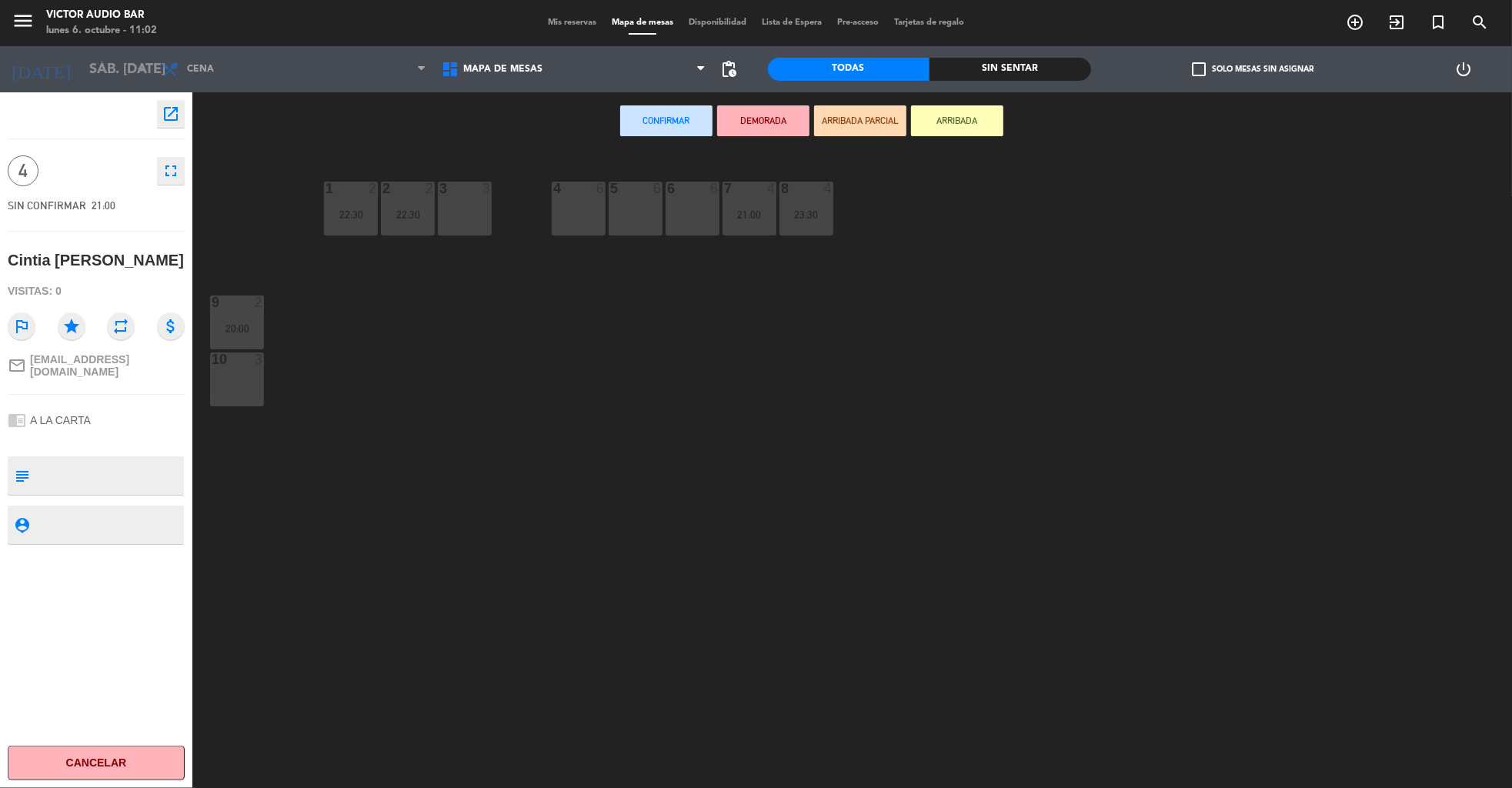
click at [683, 214] on div "6 6" at bounding box center [692, 208] width 54 height 54
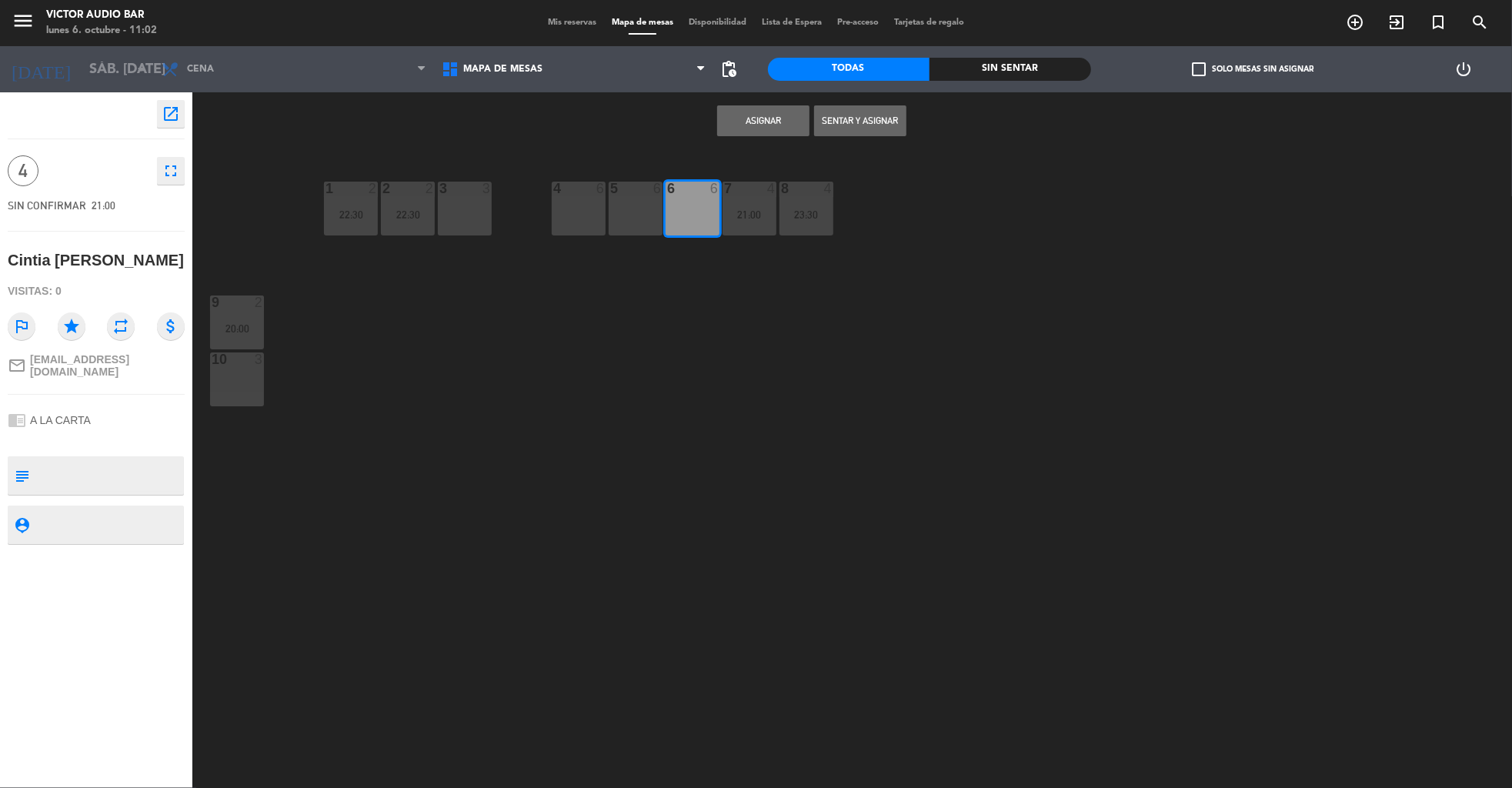
click at [752, 117] on button "Asignar" at bounding box center [764, 121] width 92 height 31
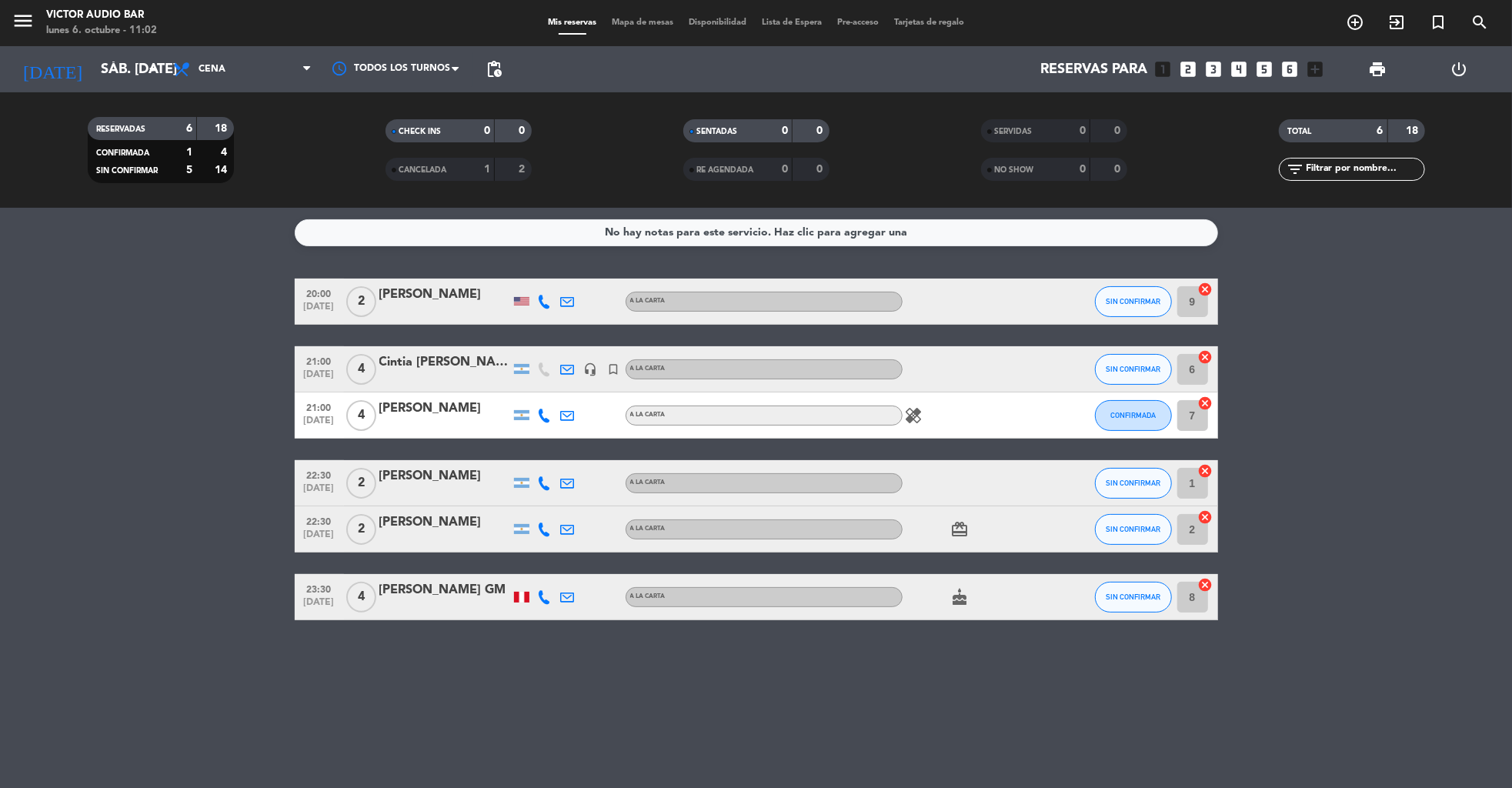
click at [402, 371] on div "Cintia [PERSON_NAME]" at bounding box center [444, 362] width 131 height 20
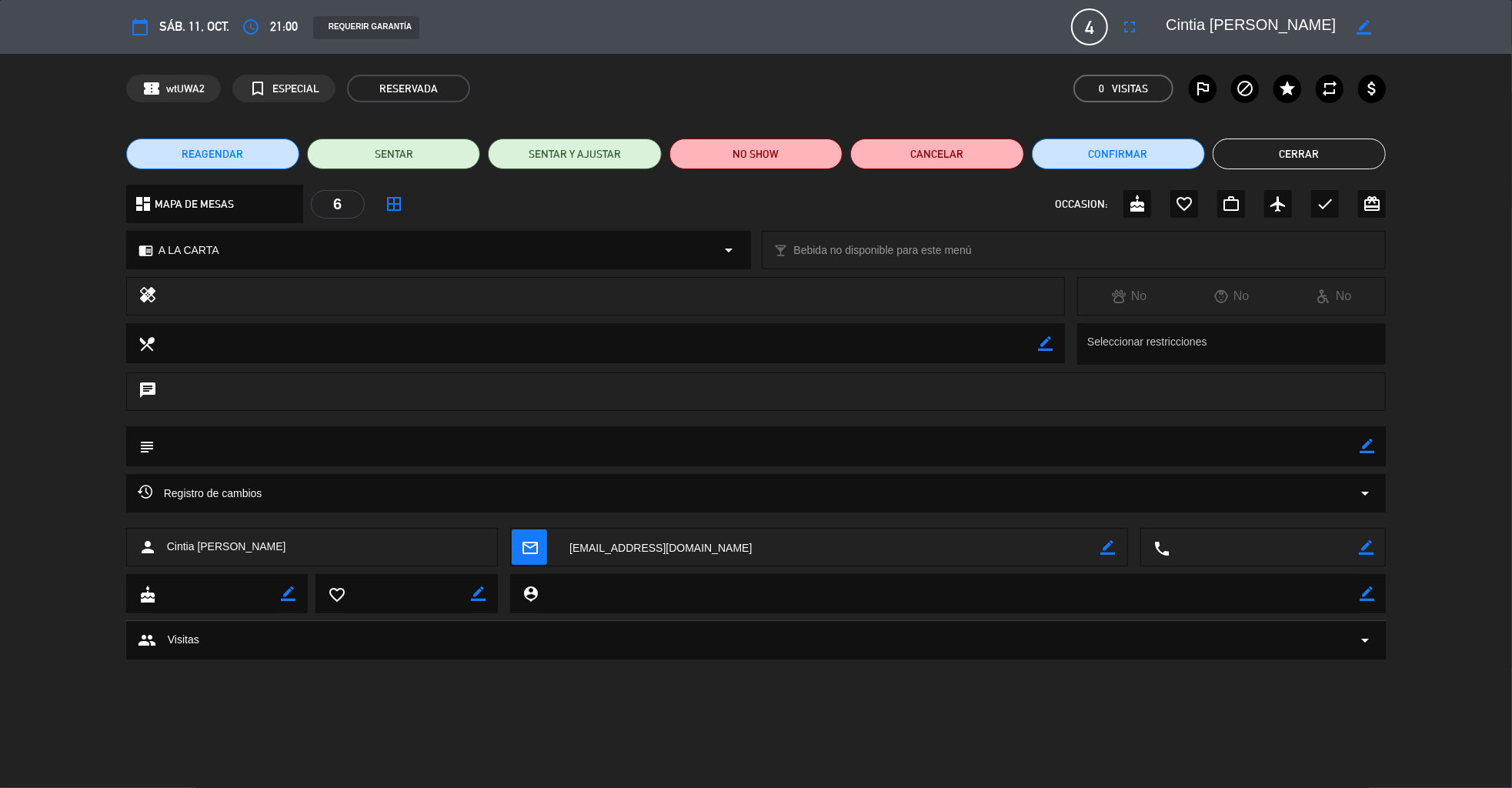
click at [1367, 449] on icon "border_color" at bounding box center [1366, 446] width 14 height 14
click at [1234, 458] on textarea at bounding box center [757, 446] width 1205 height 39
click at [1365, 444] on icon at bounding box center [1366, 446] width 14 height 14
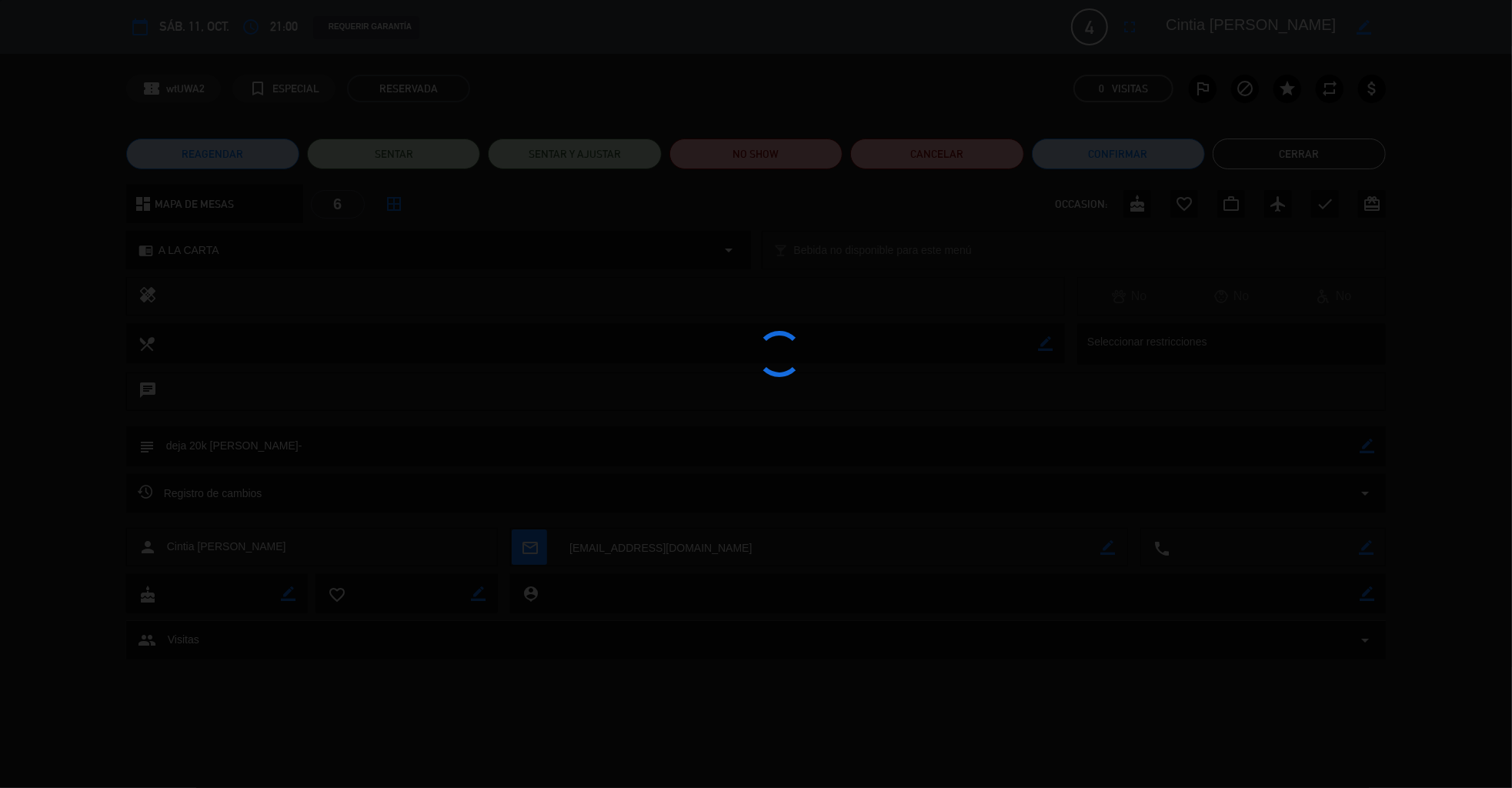
type textarea "deja 20k [PERSON_NAME]-"
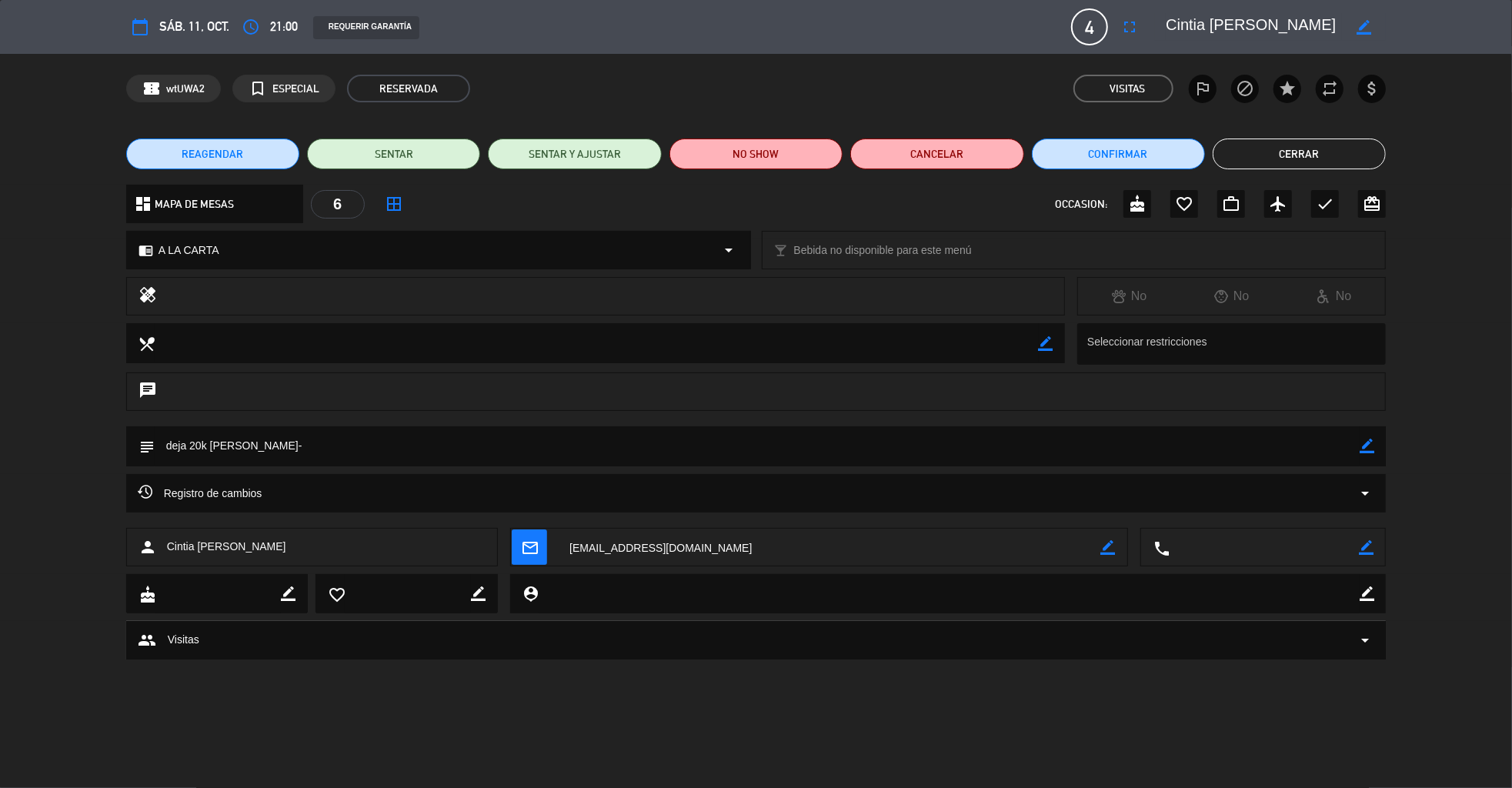
click at [1307, 161] on button "Cerrar" at bounding box center [1299, 154] width 173 height 31
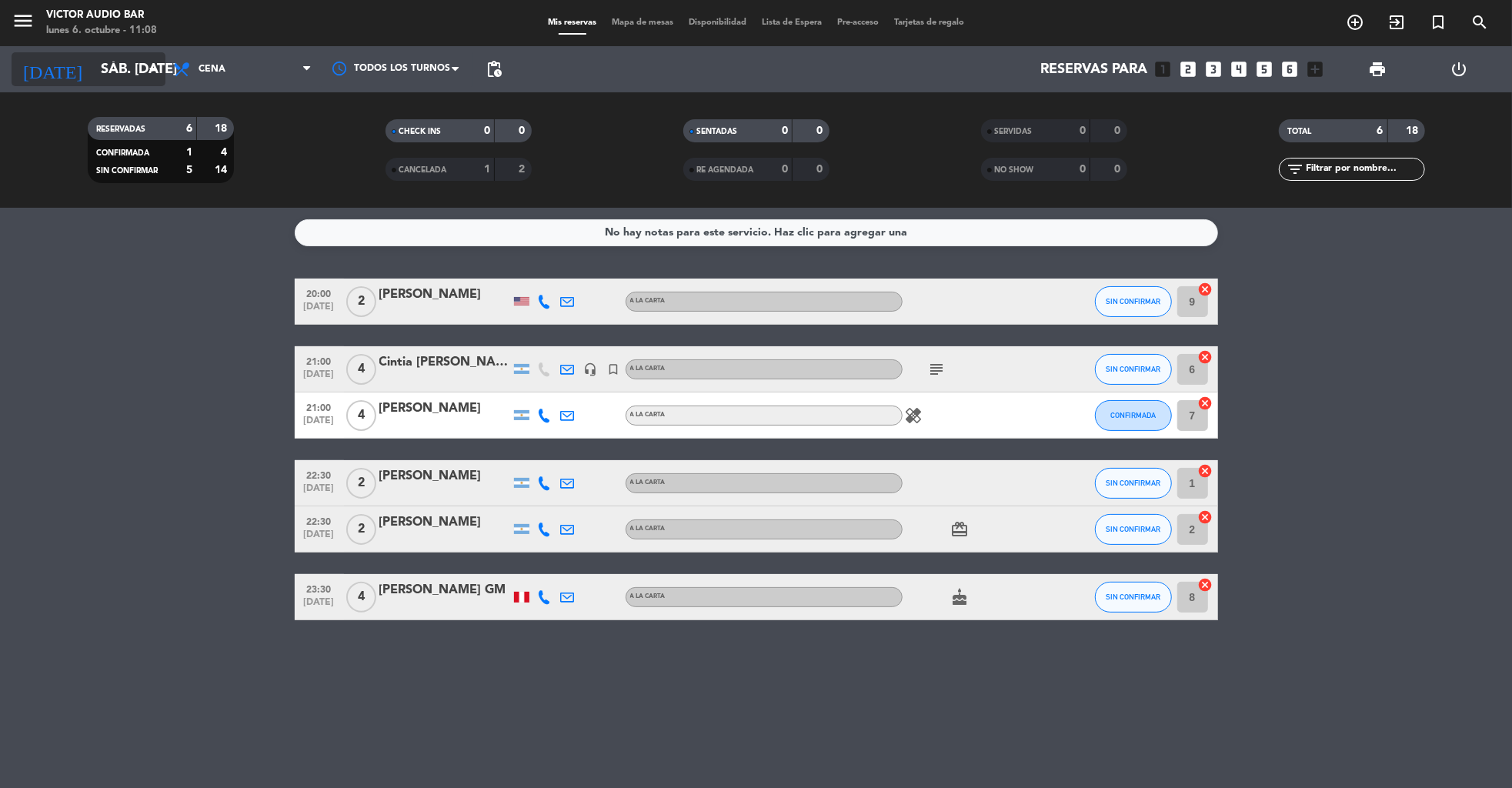
click at [113, 59] on input "sáb. [DATE]" at bounding box center [183, 69] width 180 height 31
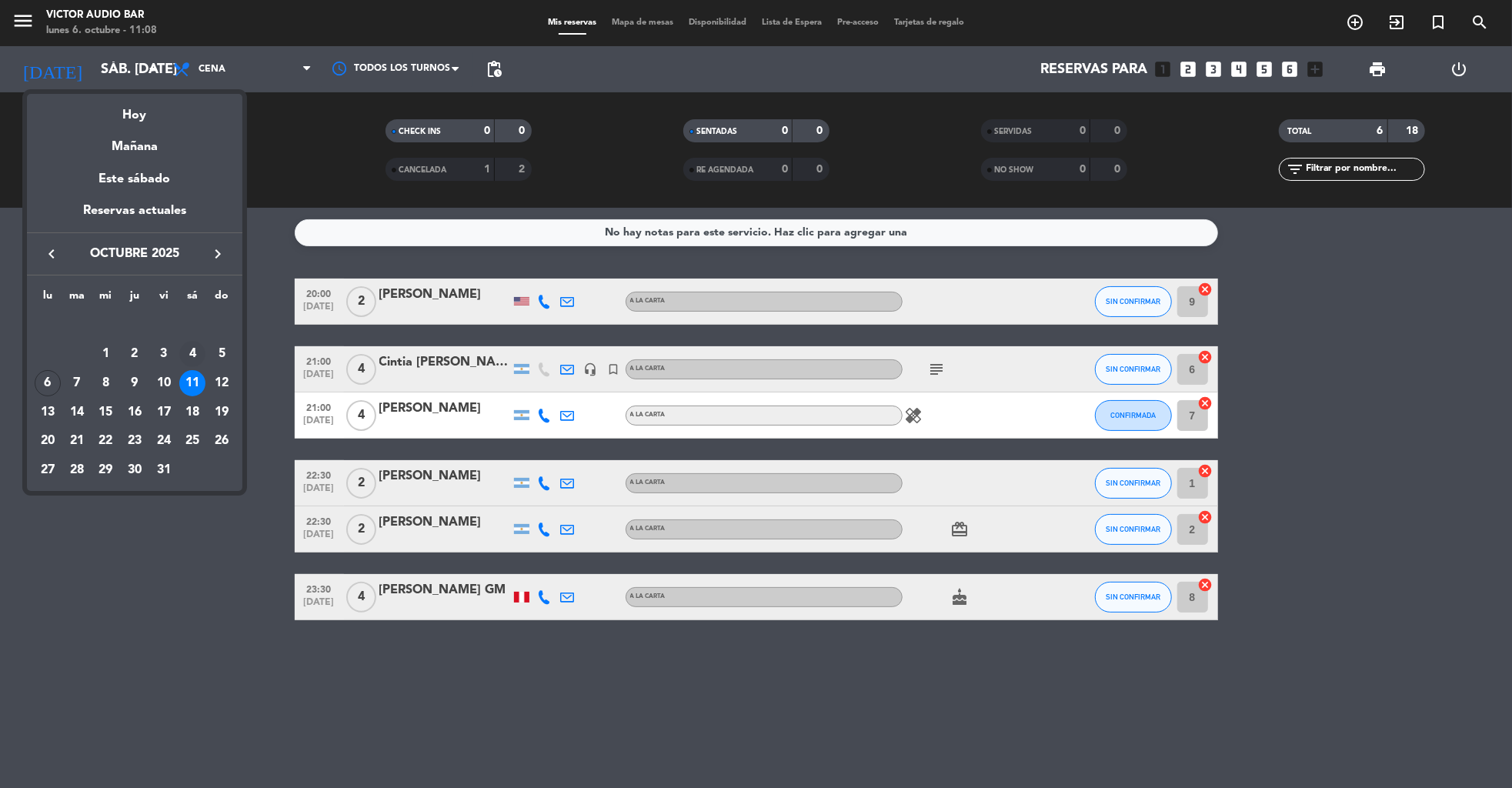
click at [188, 349] on div "4" at bounding box center [192, 353] width 26 height 26
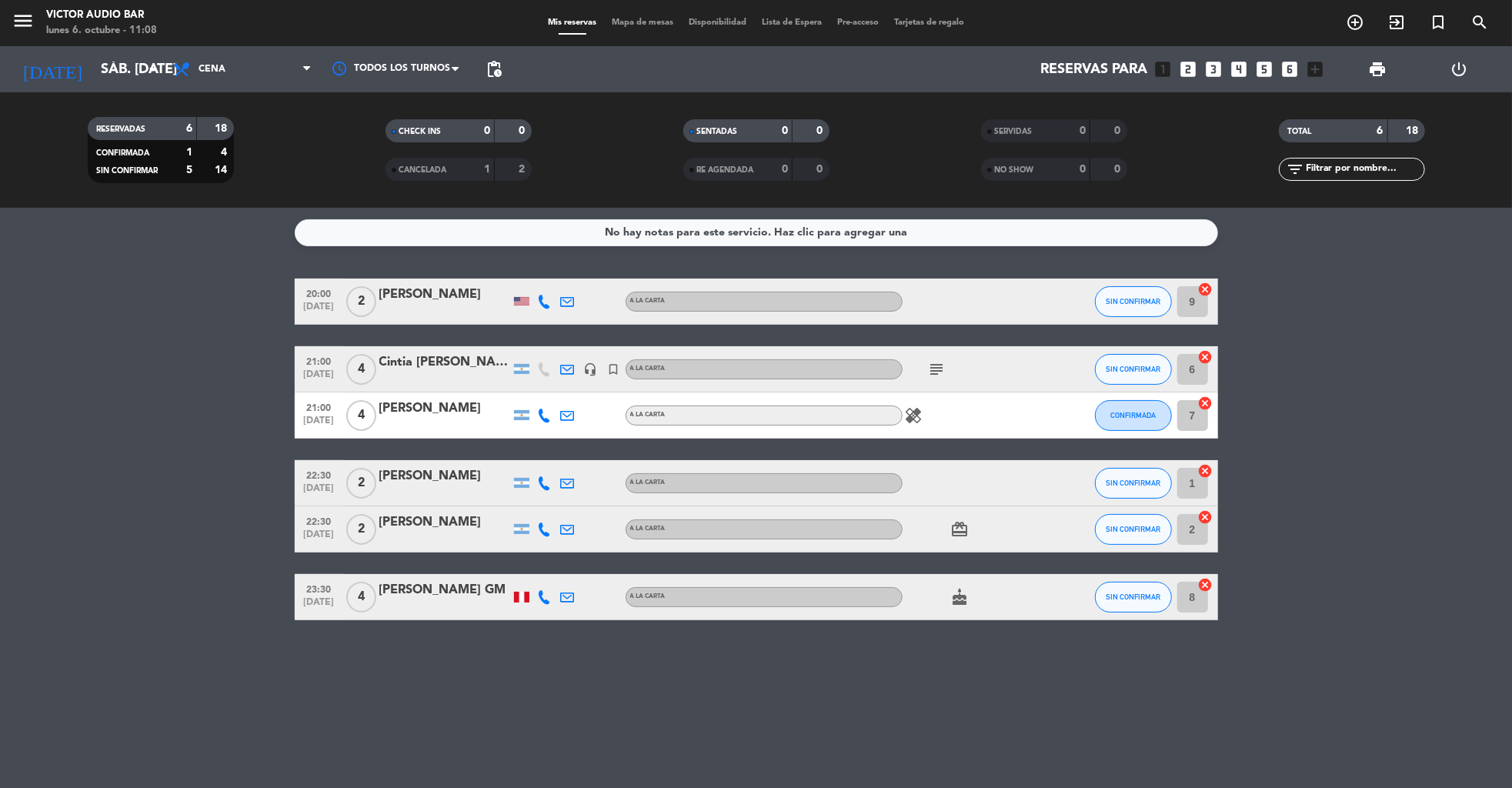
type input "sáb. [DATE]"
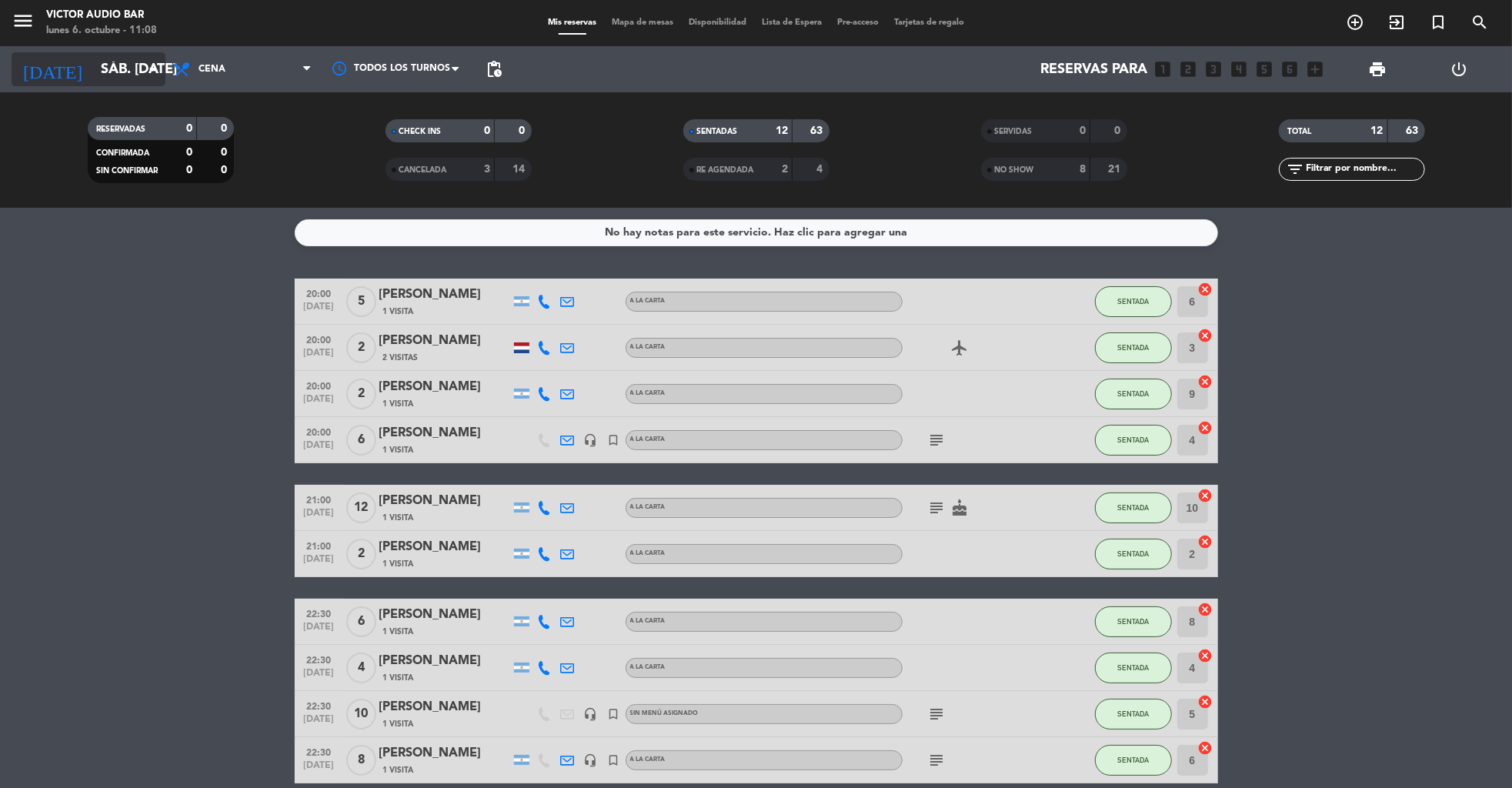
click at [116, 75] on input "sáb. [DATE]" at bounding box center [183, 69] width 180 height 31
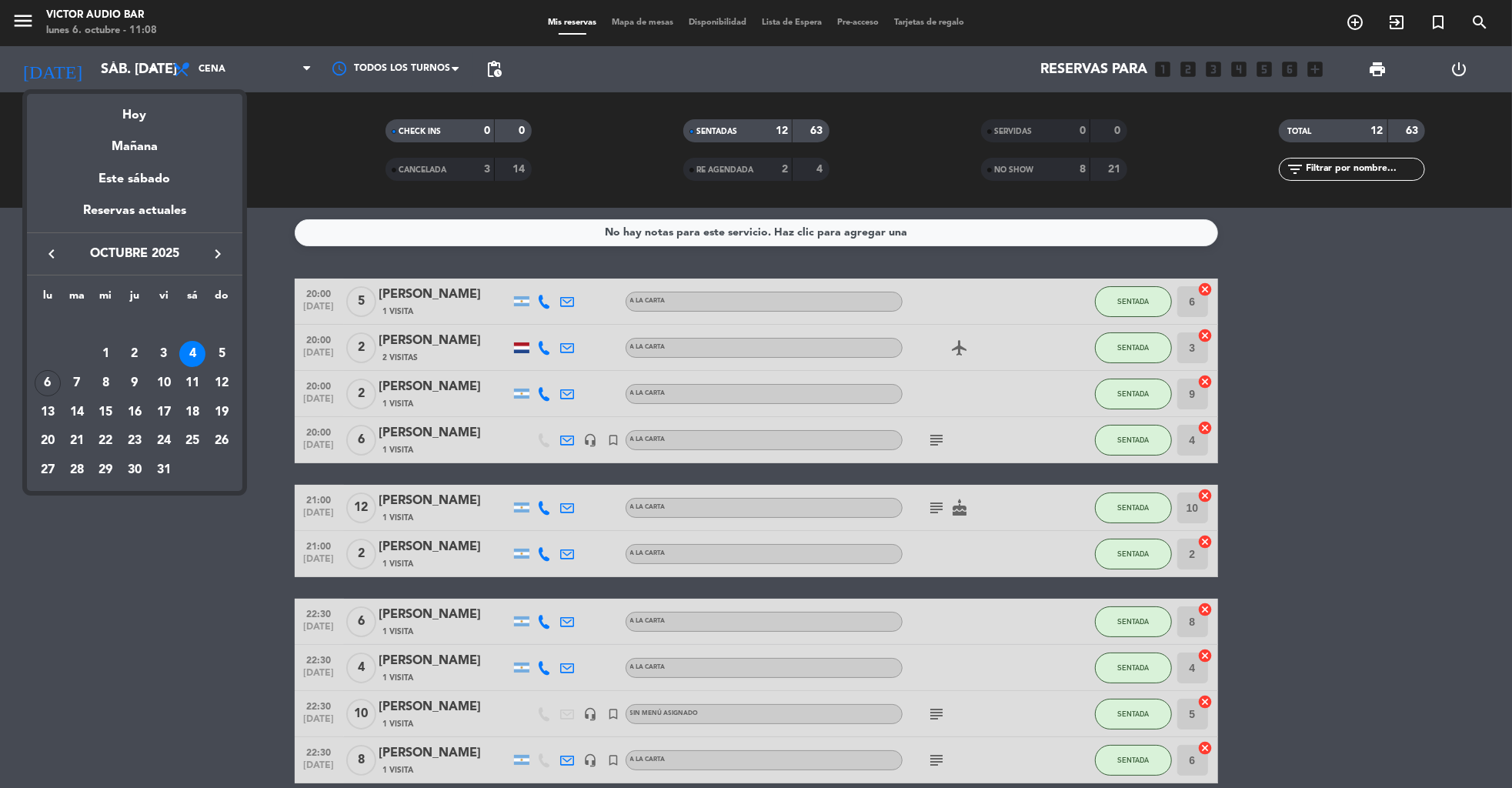
click at [185, 551] on div at bounding box center [756, 394] width 1512 height 788
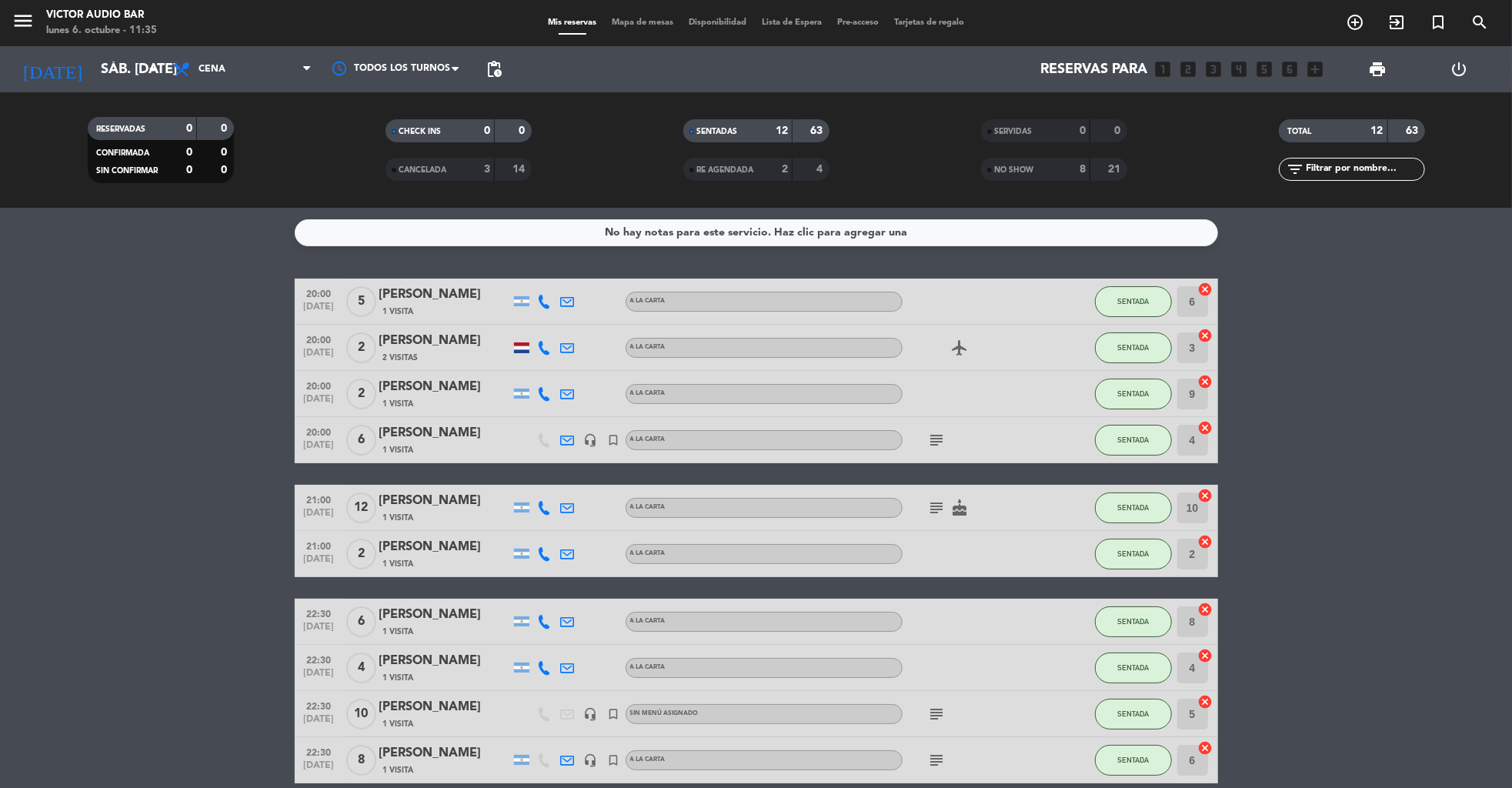
click at [1466, 72] on icon "power_settings_new" at bounding box center [1459, 69] width 19 height 19
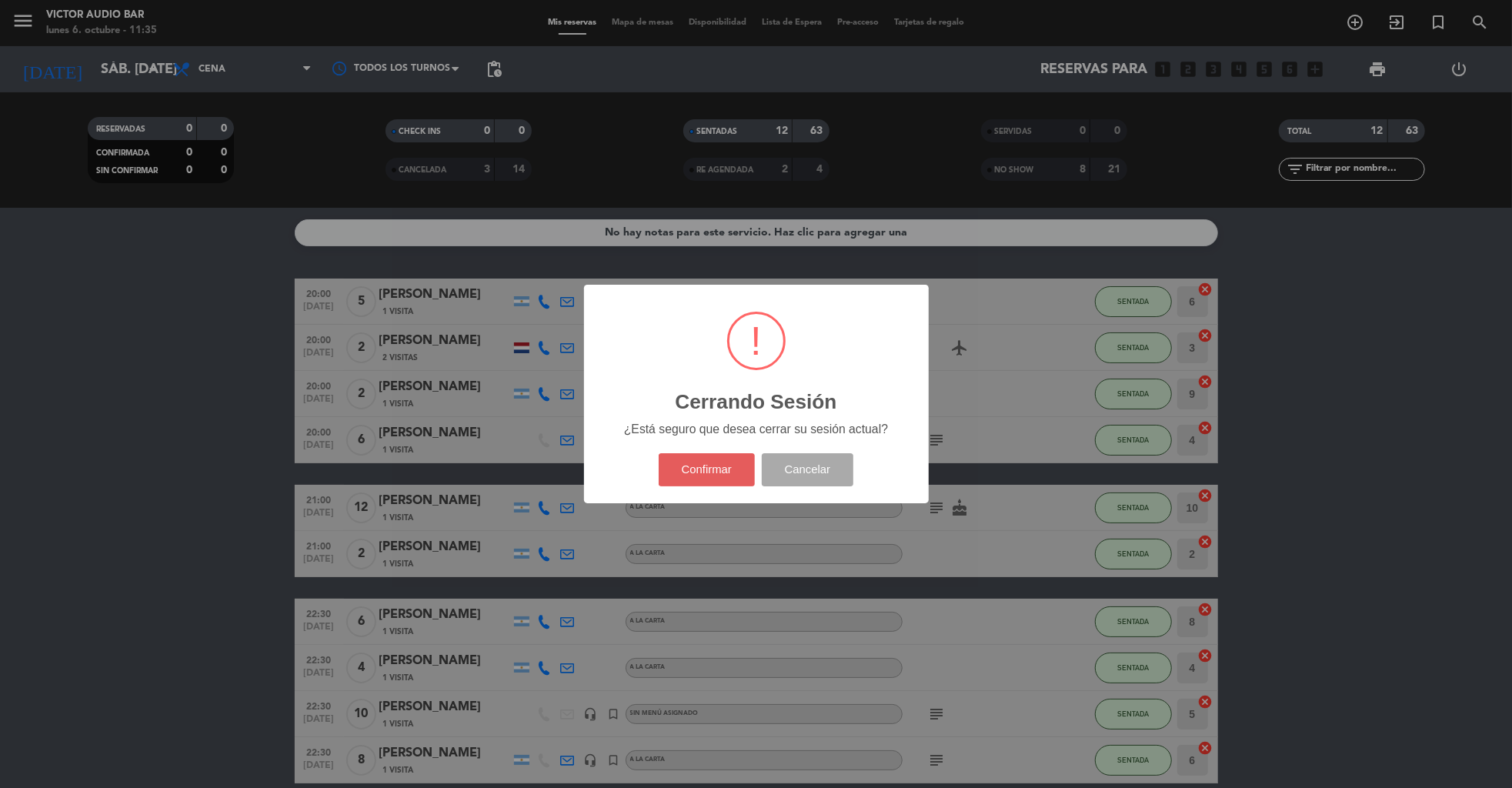
click at [710, 468] on button "Confirmar" at bounding box center [707, 470] width 96 height 33
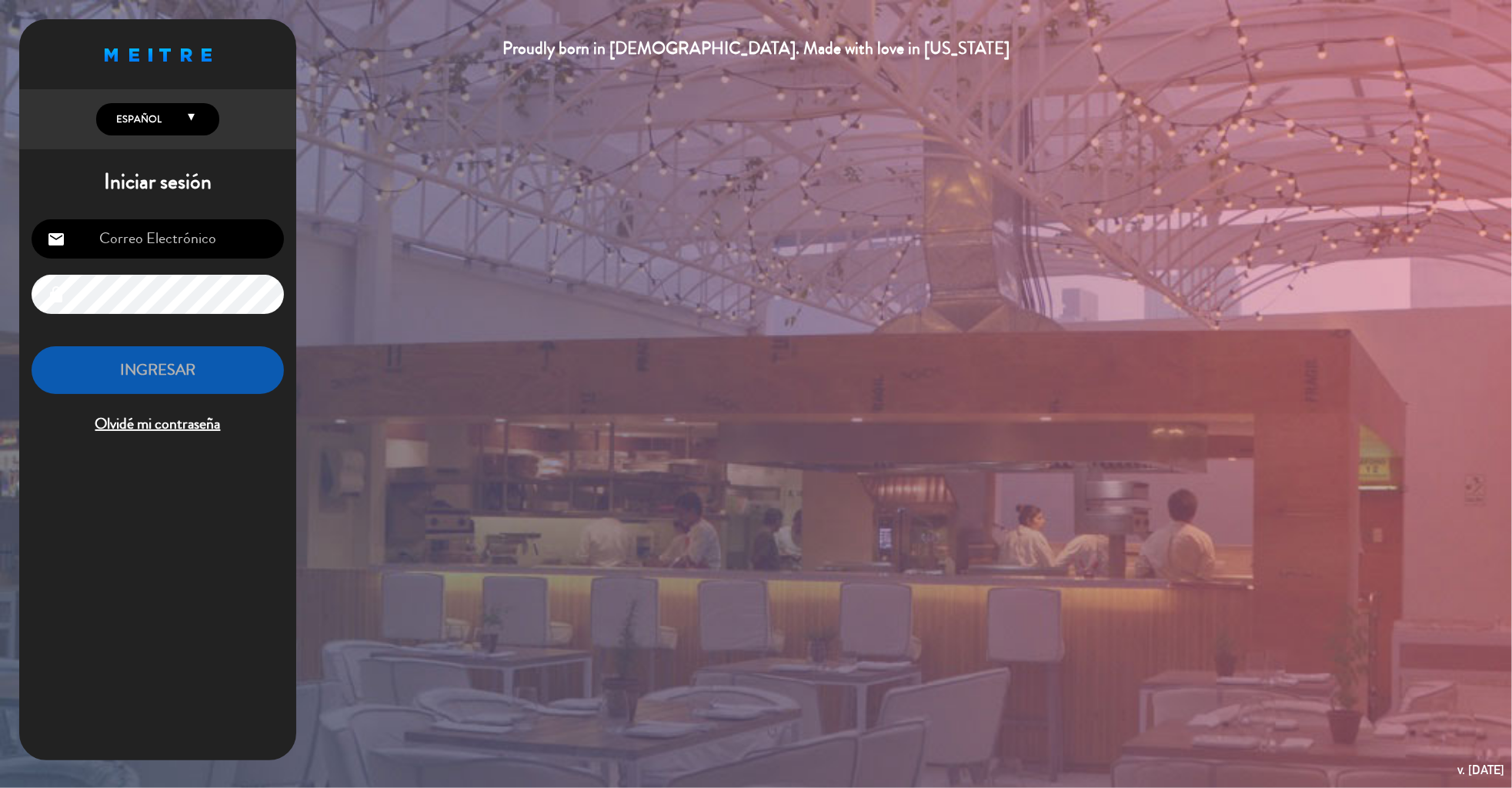
click at [150, 250] on input "email" at bounding box center [157, 239] width 252 height 39
type input "[EMAIL_ADDRESS][DOMAIN_NAME]"
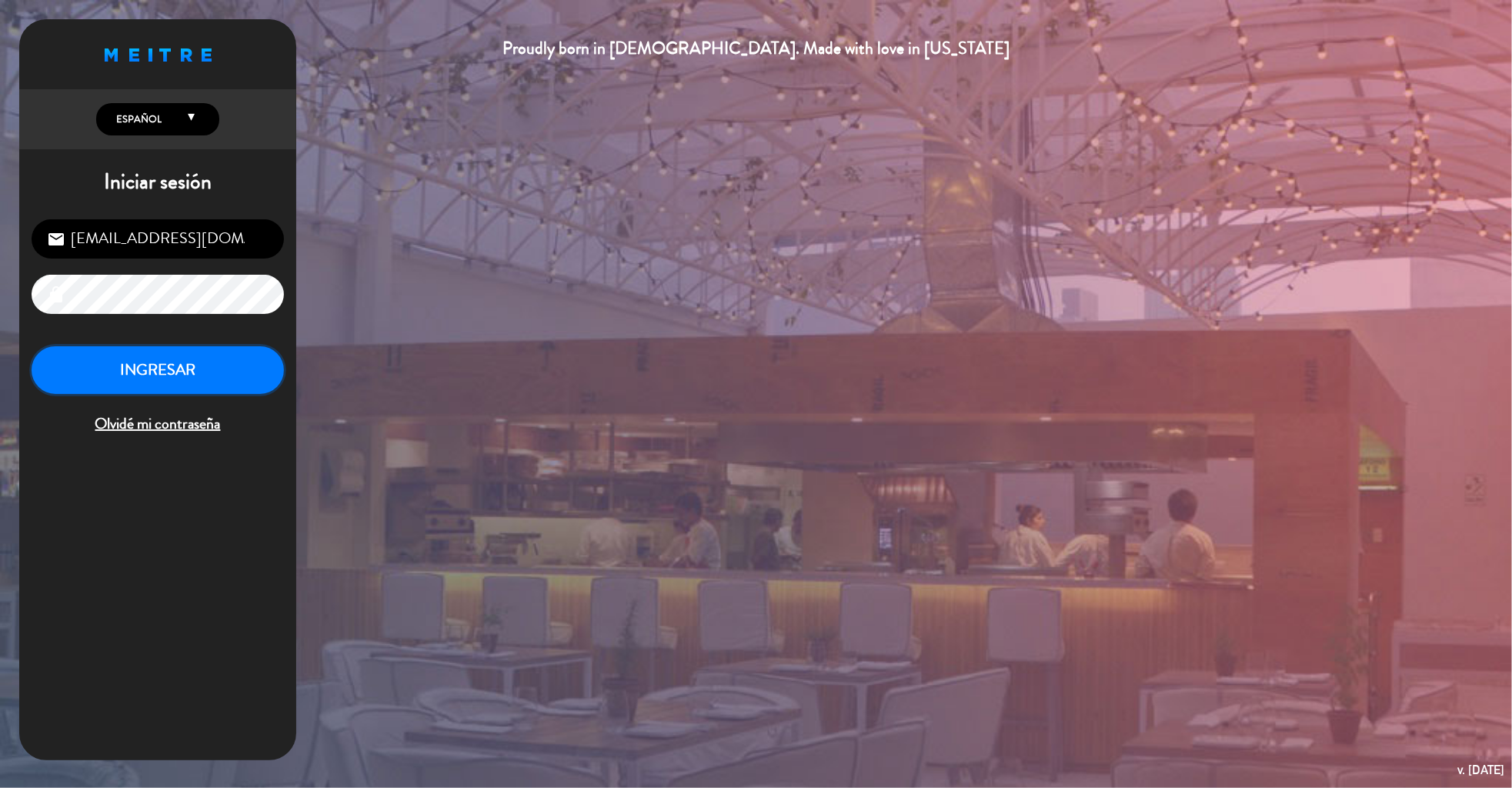
click at [180, 363] on button "INGRESAR" at bounding box center [157, 370] width 252 height 49
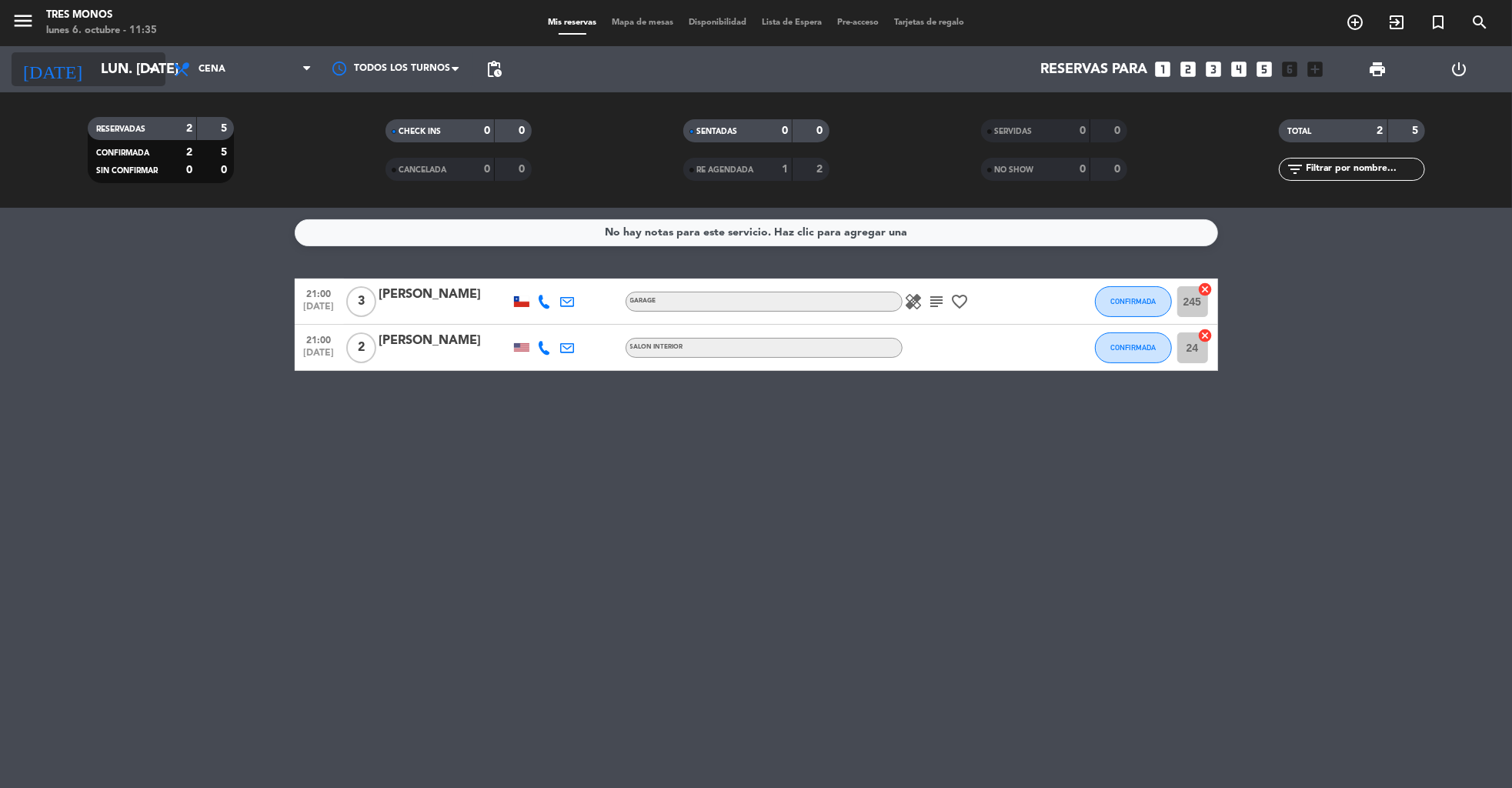
click at [108, 54] on input "lun. [DATE]" at bounding box center [183, 69] width 180 height 31
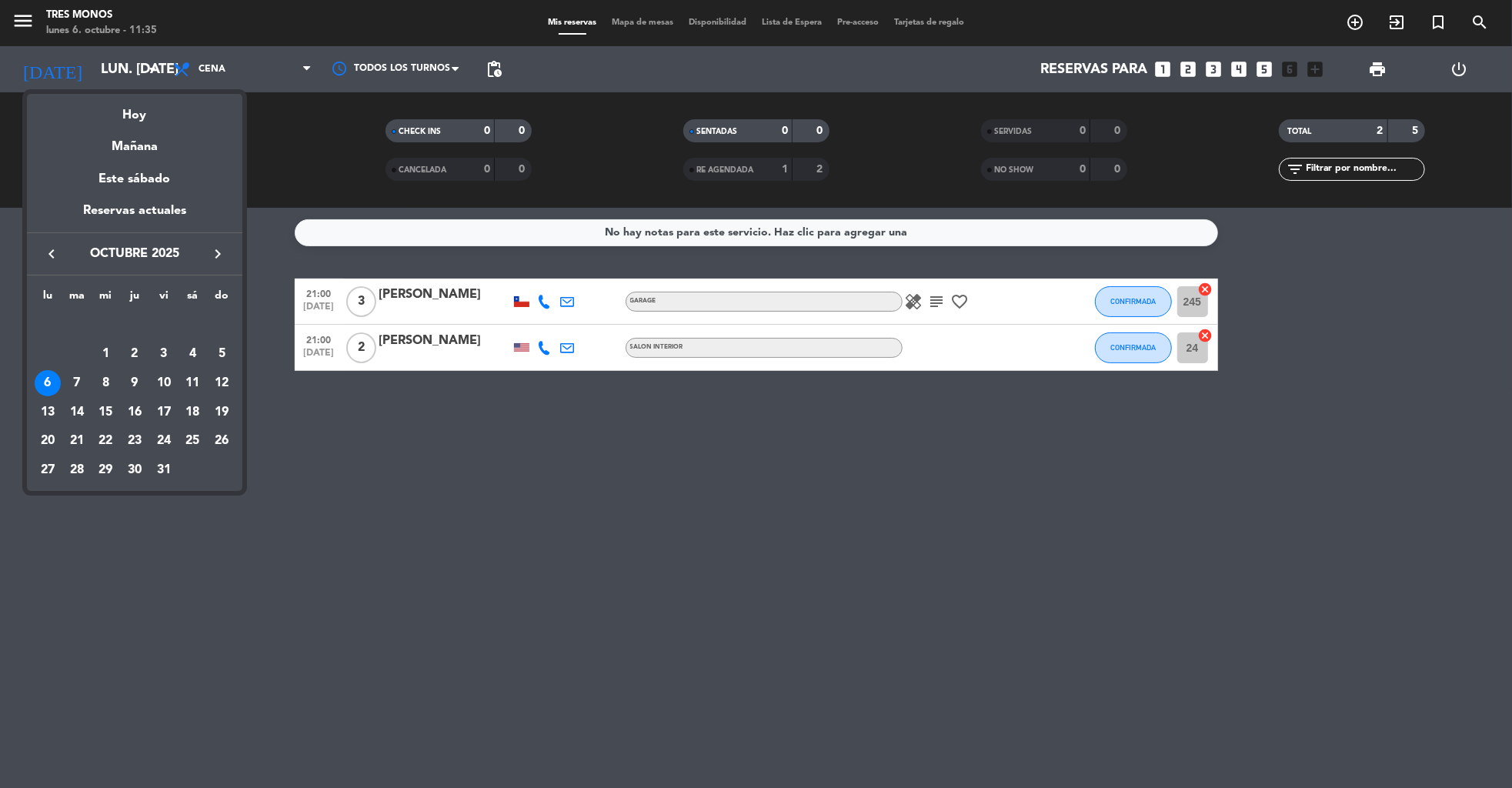
click at [216, 253] on icon "keyboard_arrow_right" at bounding box center [218, 253] width 19 height 19
click at [49, 382] on div "10" at bounding box center [47, 382] width 26 height 26
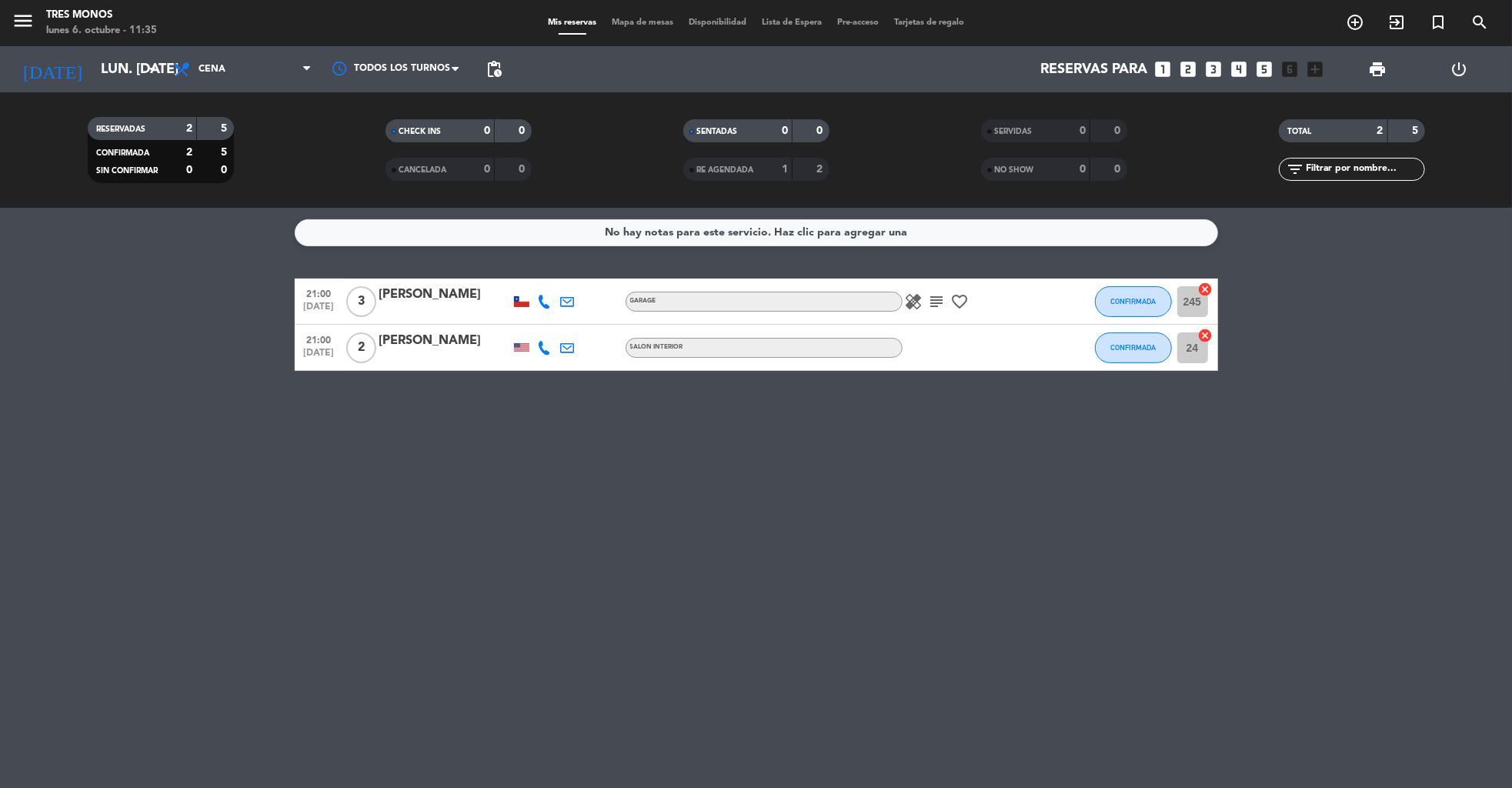
type input "lun. [DATE]"
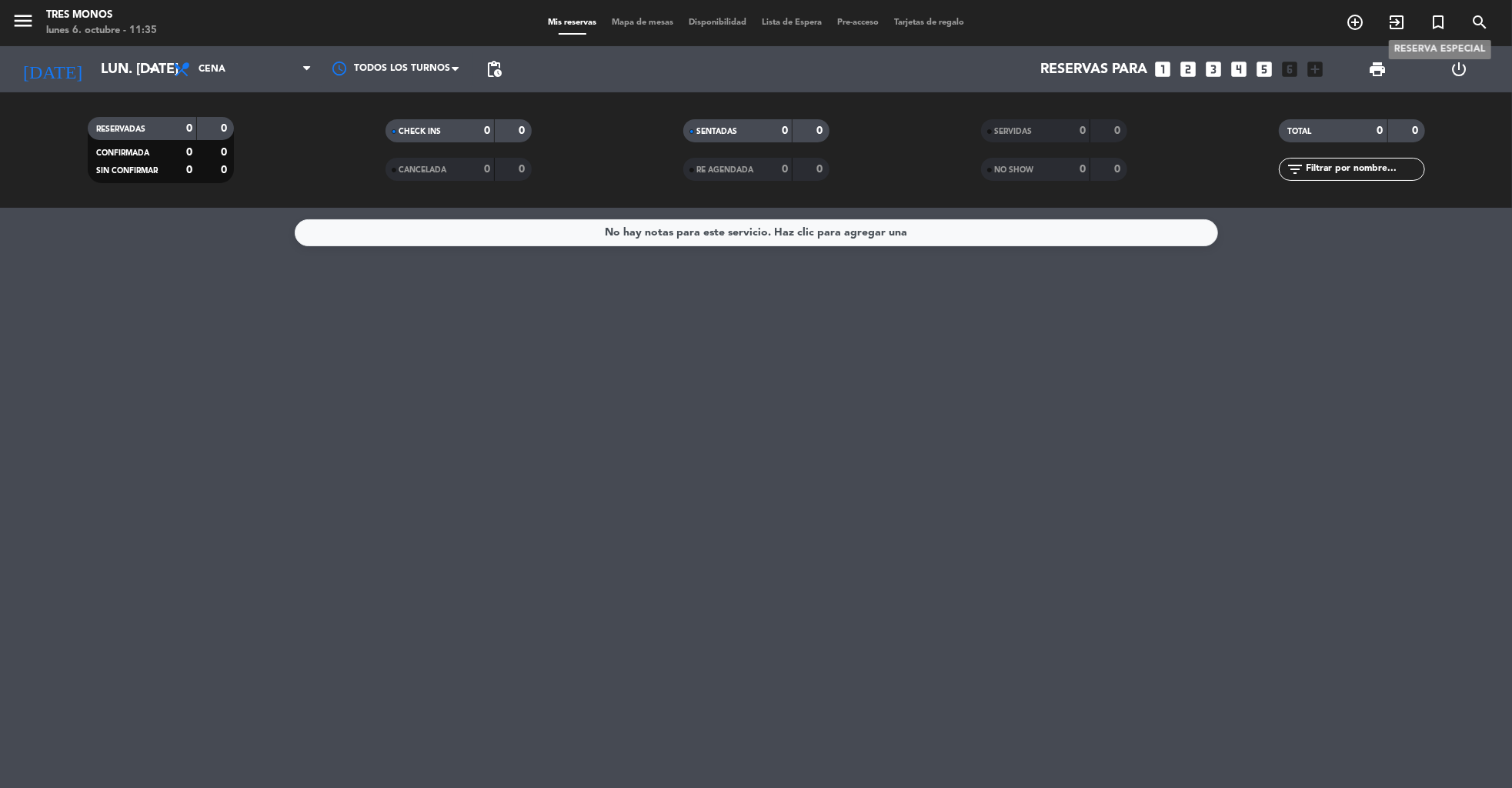
click at [1437, 23] on icon "turned_in_not" at bounding box center [1437, 22] width 19 height 19
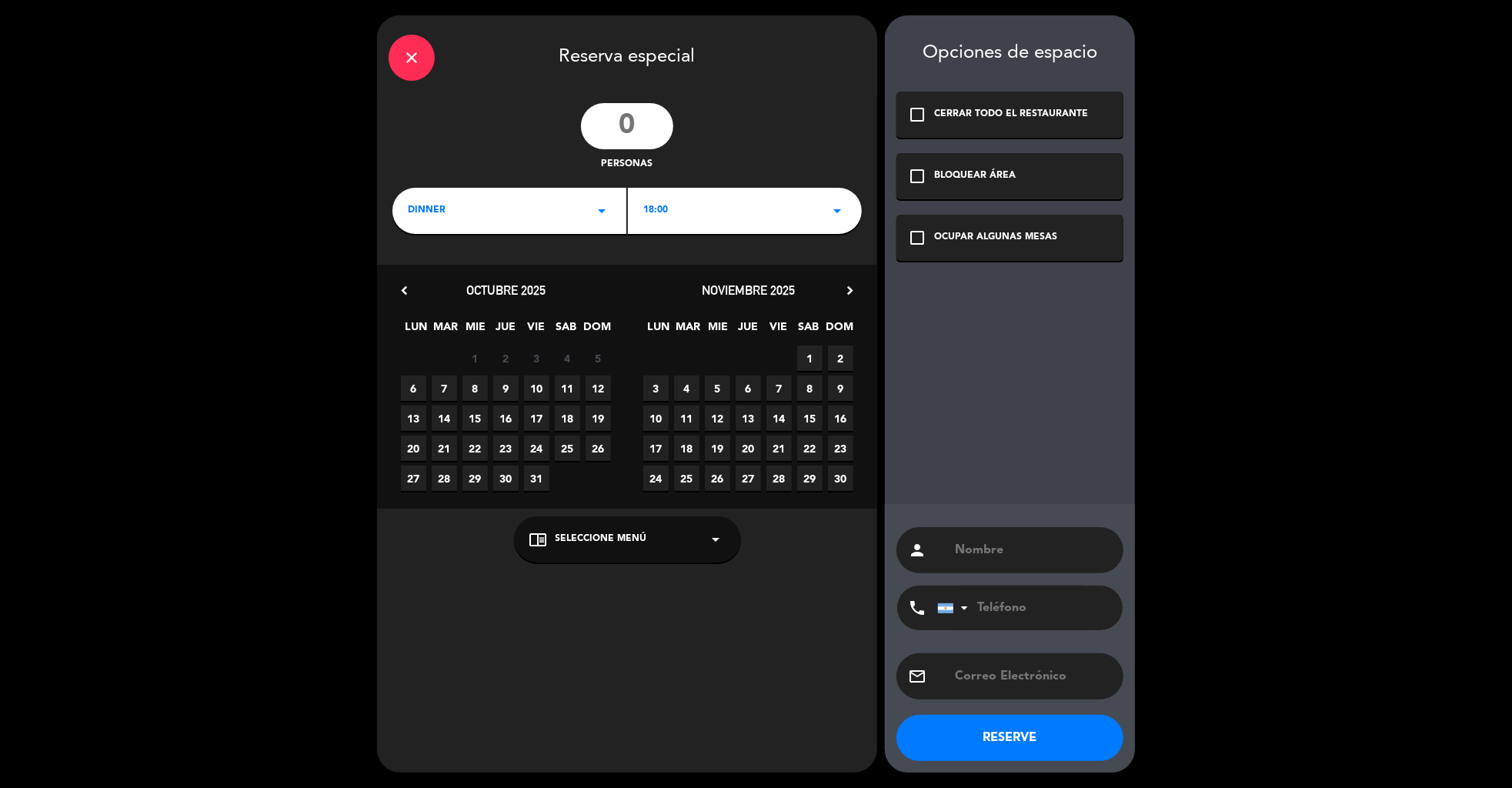
click at [1020, 561] on div "person" at bounding box center [1009, 551] width 227 height 46
click at [992, 541] on input "text" at bounding box center [1032, 551] width 158 height 21
paste input "[PERSON_NAME] [PERSON_NAME]"
type input "[PERSON_NAME] [PERSON_NAME]"
click at [986, 243] on div "OCUPAR ALGUNAS MESAS" at bounding box center [996, 237] width 123 height 15
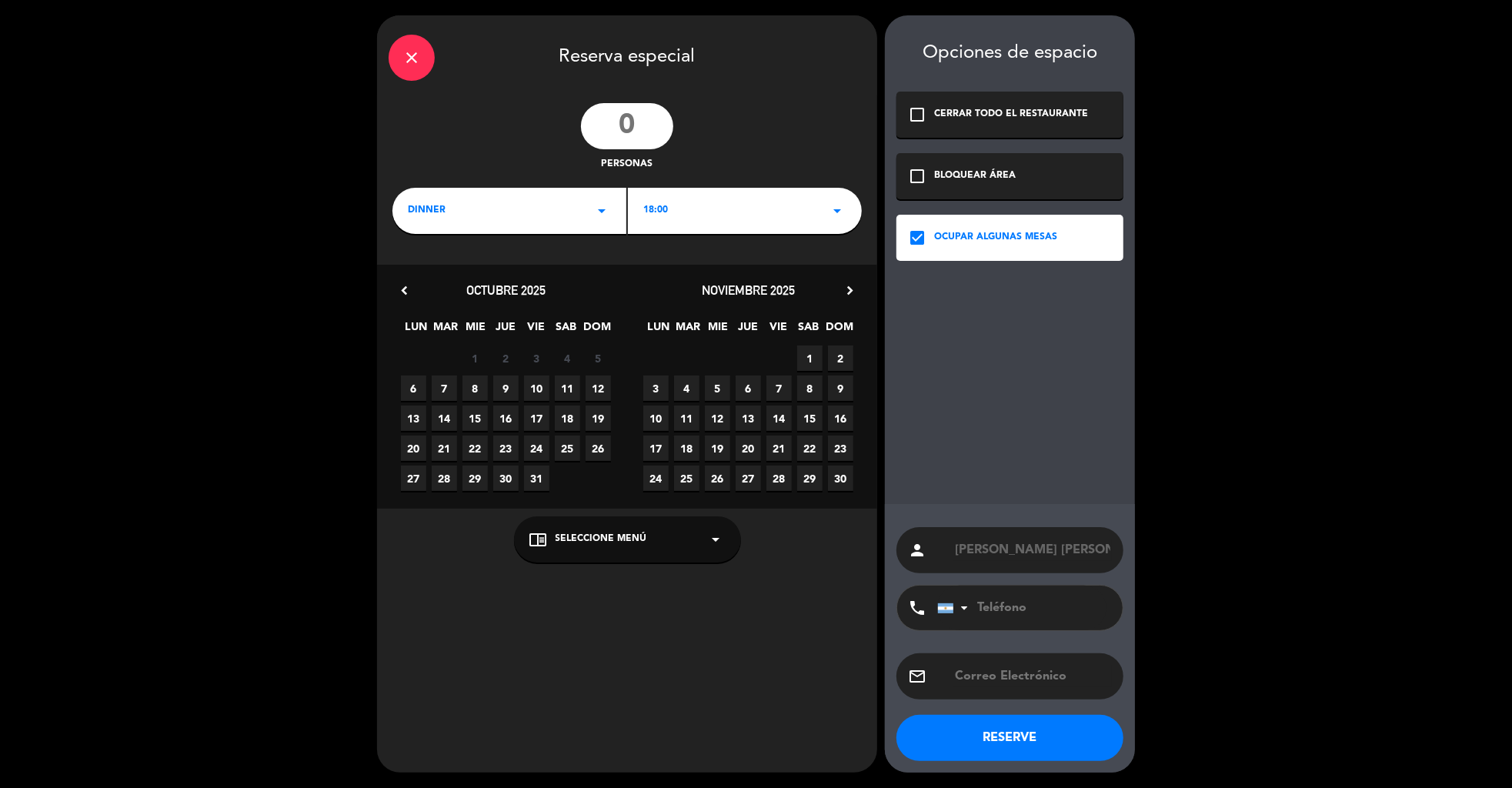
click at [632, 120] on input "number" at bounding box center [627, 126] width 92 height 46
type input "3"
click at [684, 204] on div "18:00 arrow_drop_down" at bounding box center [744, 211] width 234 height 46
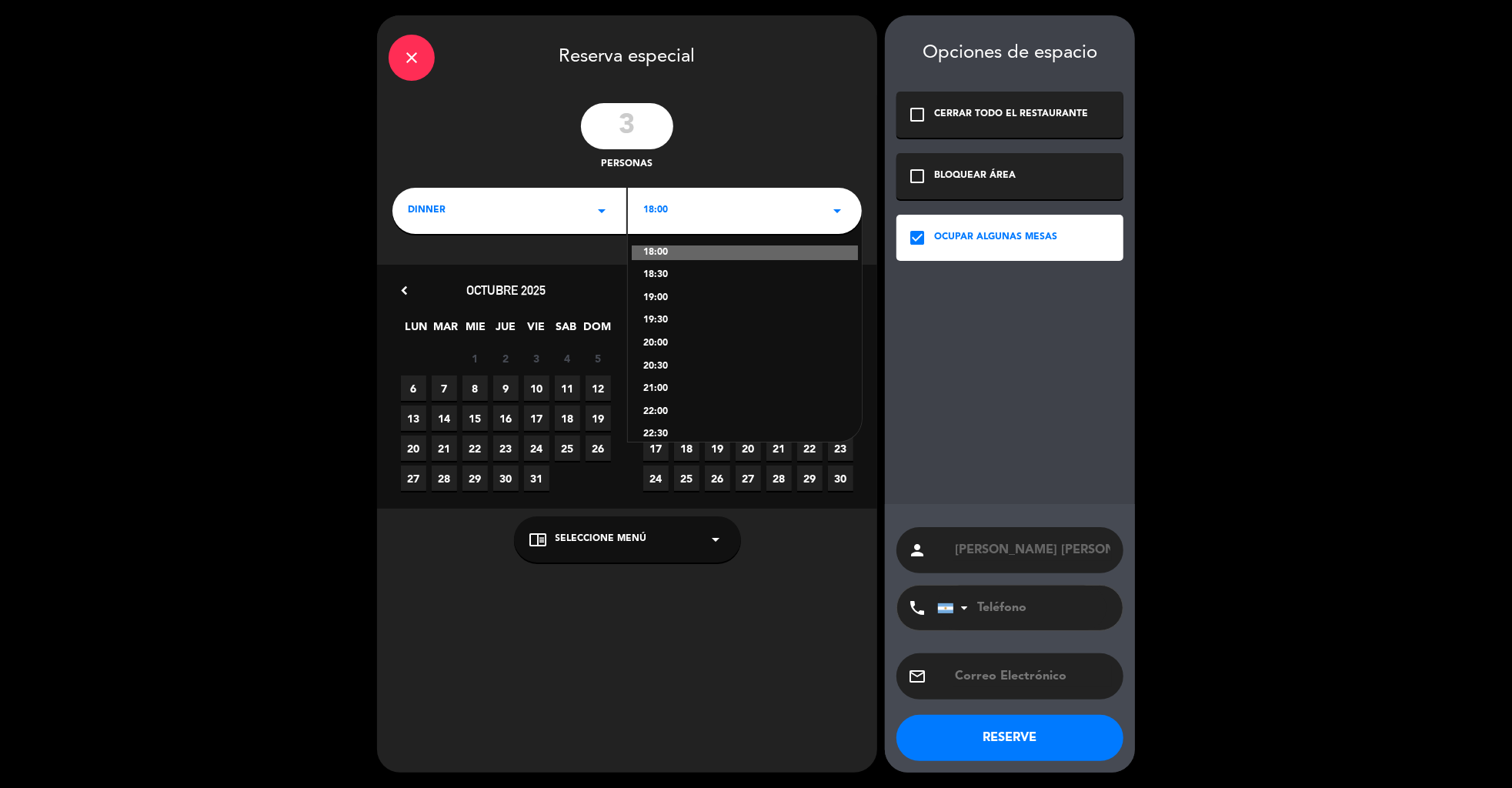
click at [684, 204] on div "18:00 arrow_drop_down" at bounding box center [744, 211] width 234 height 46
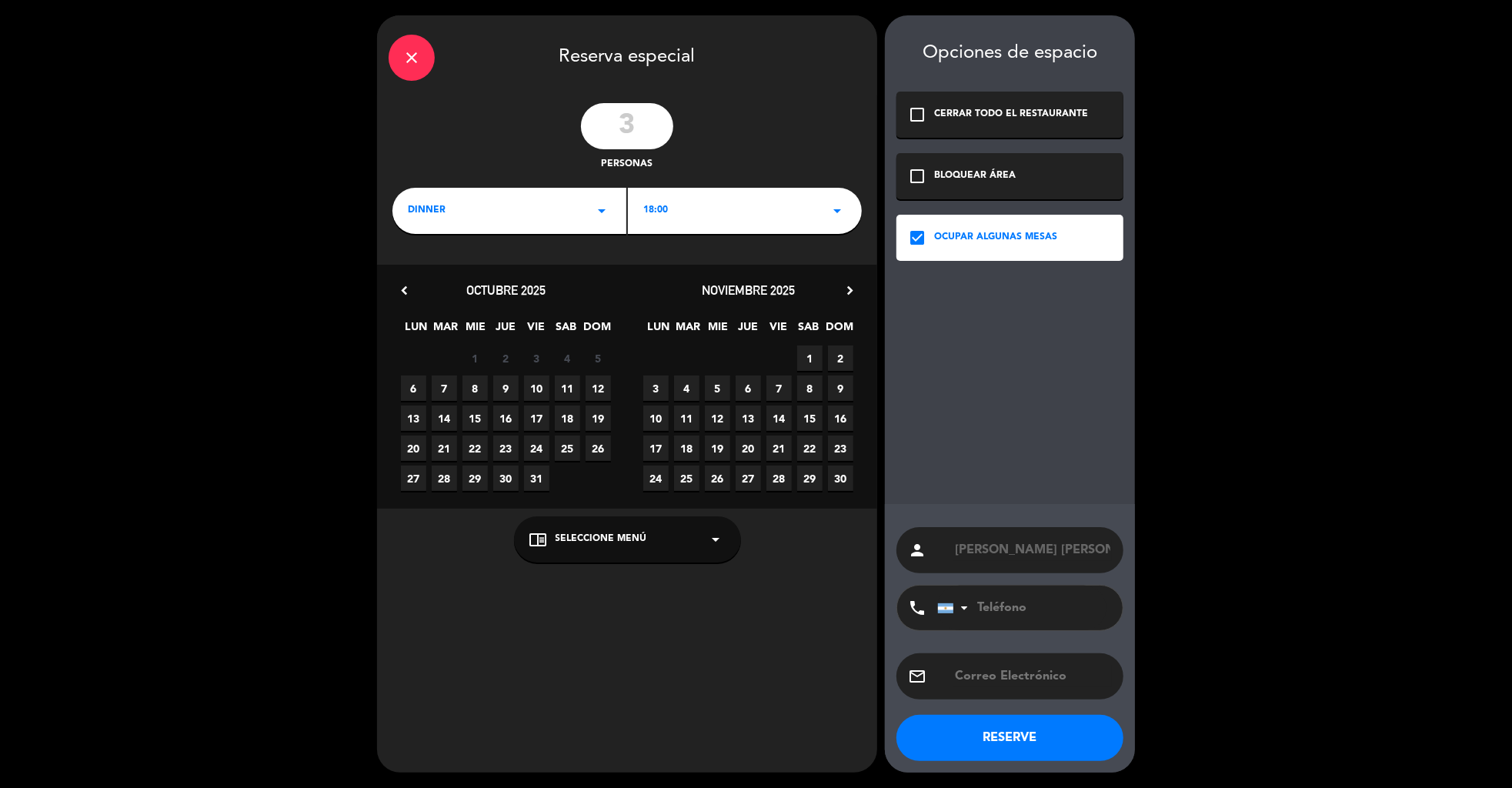
click at [654, 419] on span "10" at bounding box center [655, 418] width 26 height 26
click at [685, 206] on div "18:00 arrow_drop_down" at bounding box center [744, 211] width 234 height 46
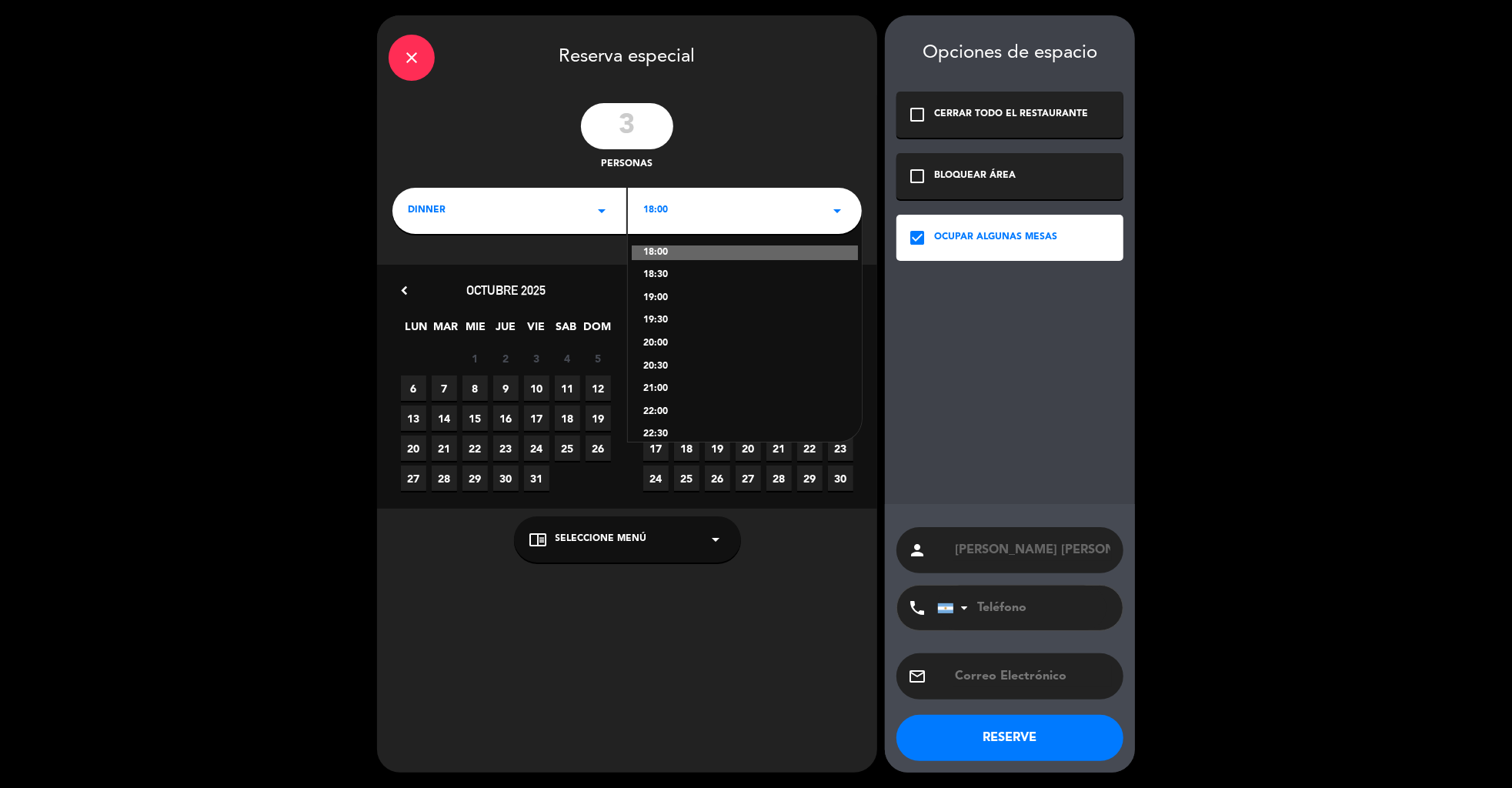
click at [660, 389] on div "21:00" at bounding box center [744, 389] width 203 height 15
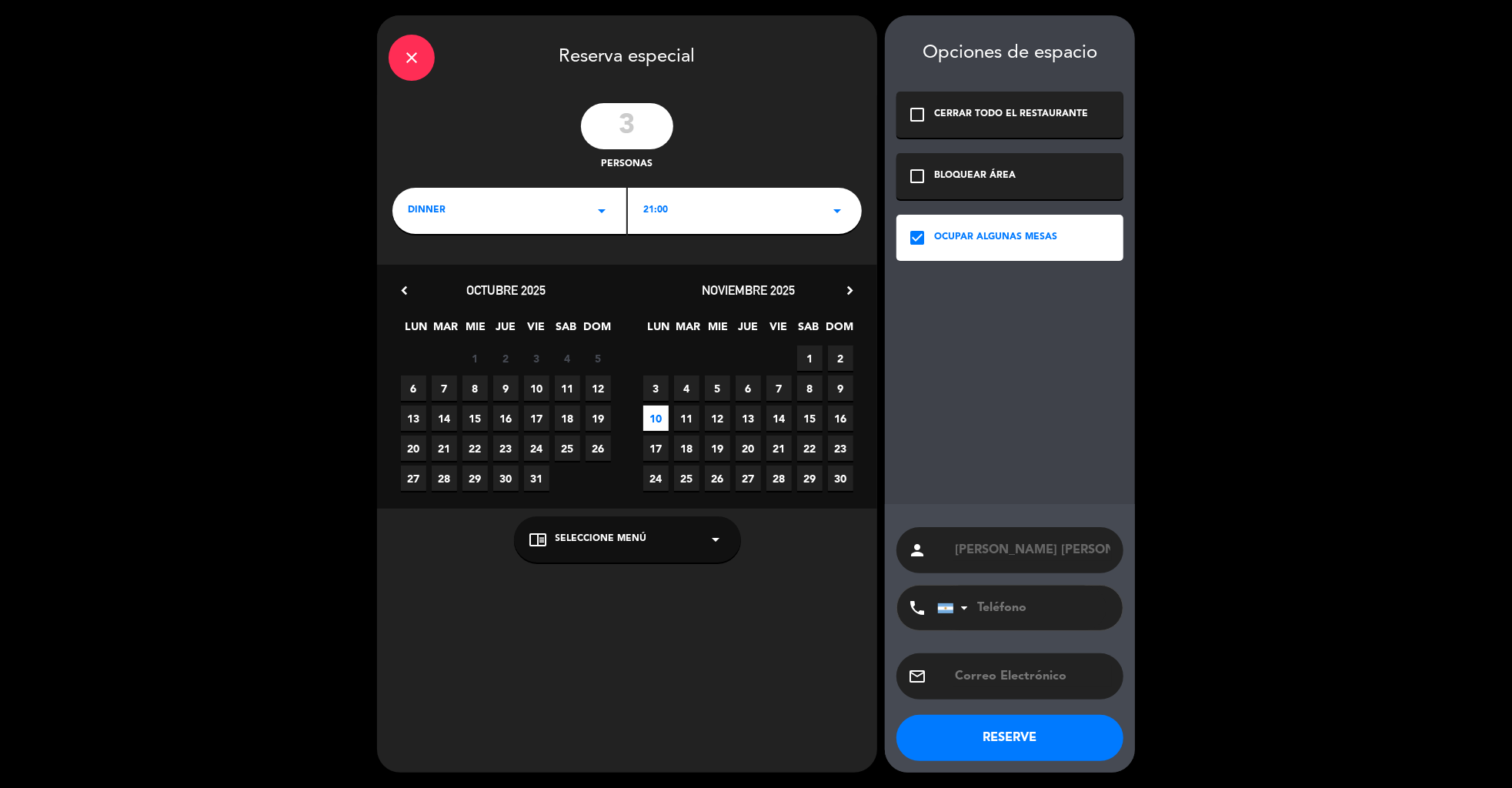
click at [632, 542] on span "Seleccione Menú" at bounding box center [601, 539] width 92 height 15
click at [555, 502] on div "GARAGE" at bounding box center [627, 502] width 196 height 15
click at [999, 730] on button "RESERVE" at bounding box center [1009, 738] width 227 height 46
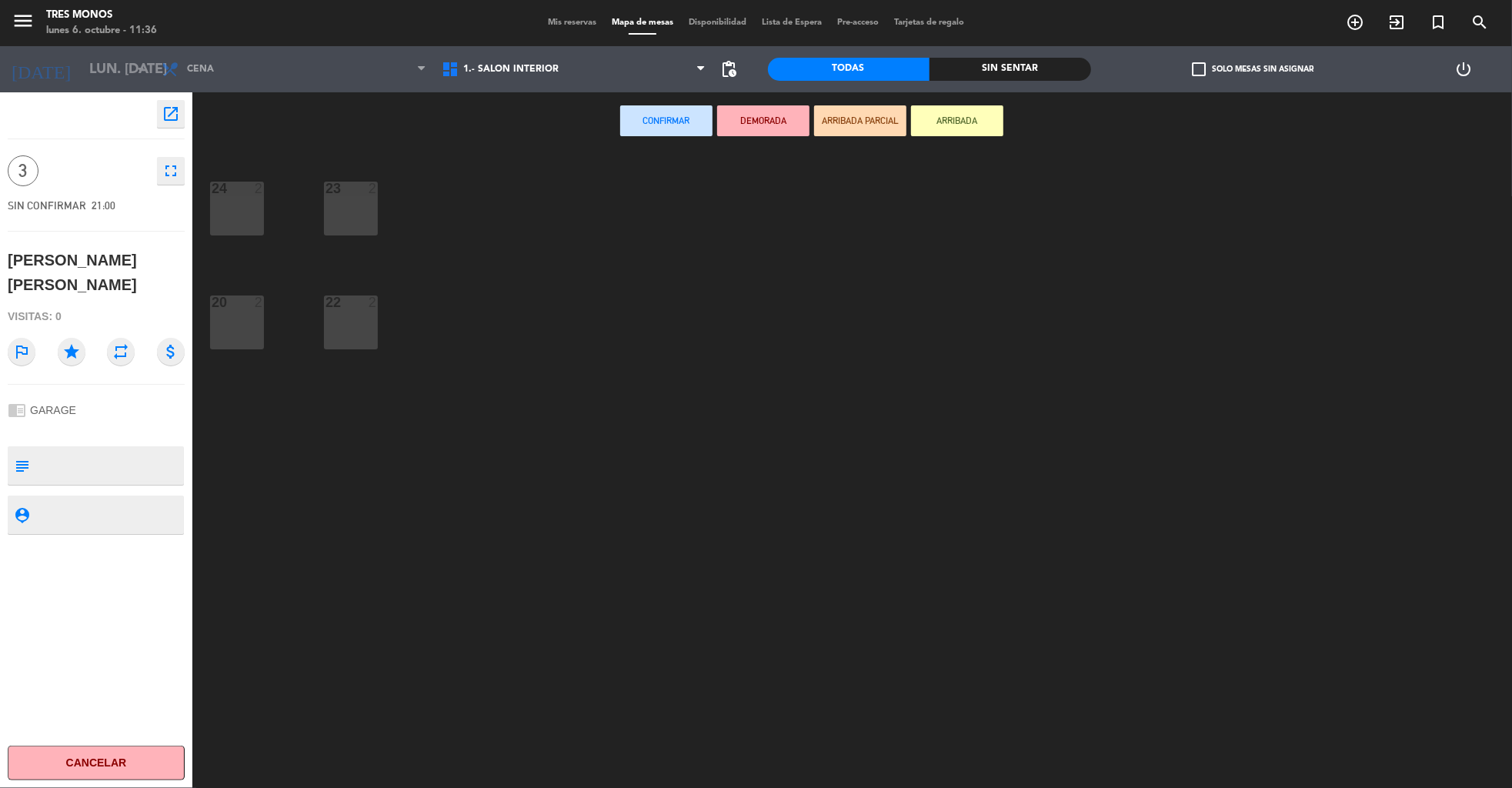
click at [106, 449] on textarea at bounding box center [108, 465] width 147 height 32
type textarea "llegan 21.30hs"
click at [154, 396] on div "chrome_reader_mode GARAGE" at bounding box center [96, 410] width 177 height 29
click at [357, 203] on div "23 2" at bounding box center [350, 208] width 54 height 54
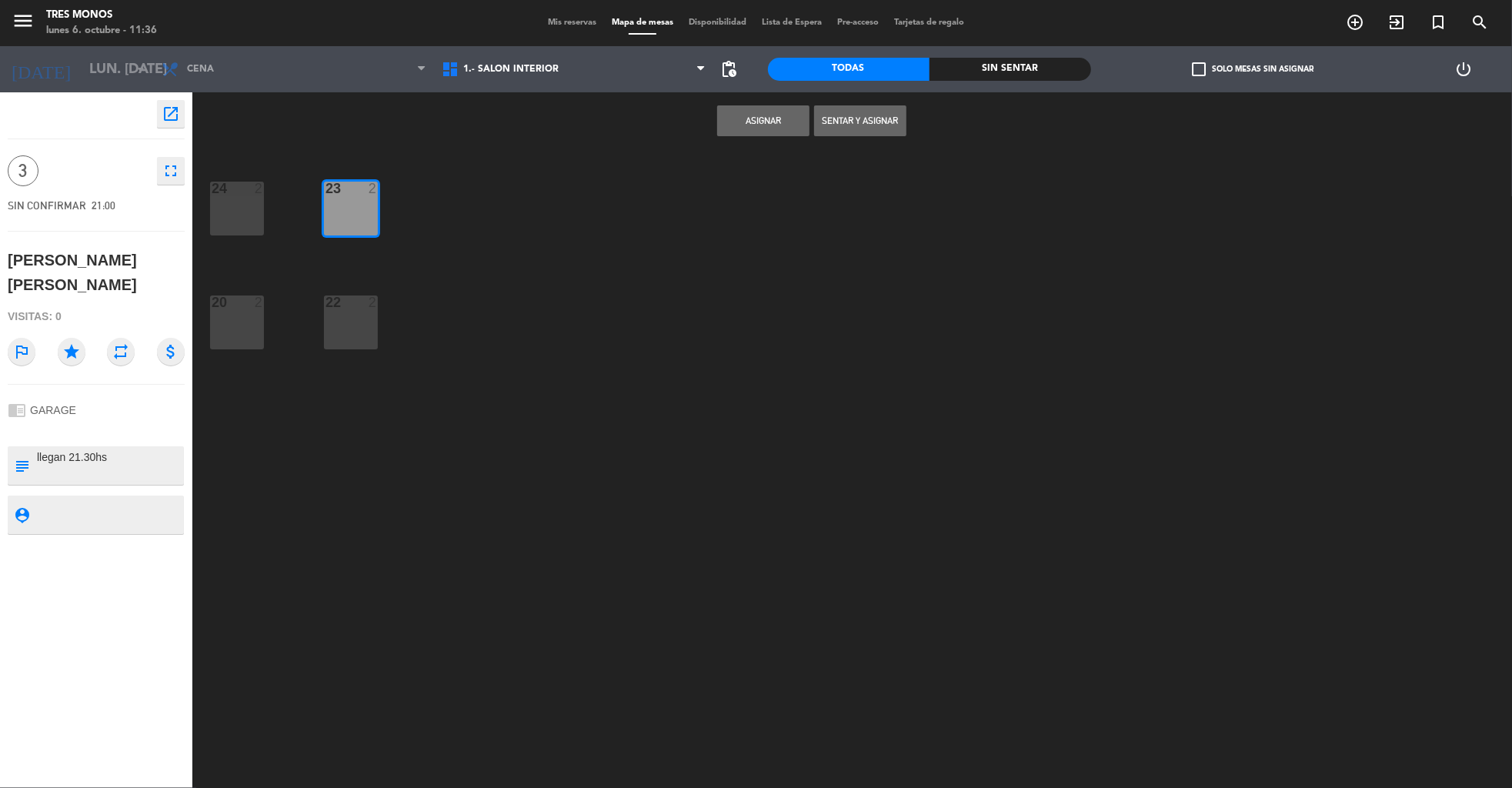
click at [755, 123] on button "Asignar" at bounding box center [764, 121] width 92 height 31
